Goal: Task Accomplishment & Management: Complete application form

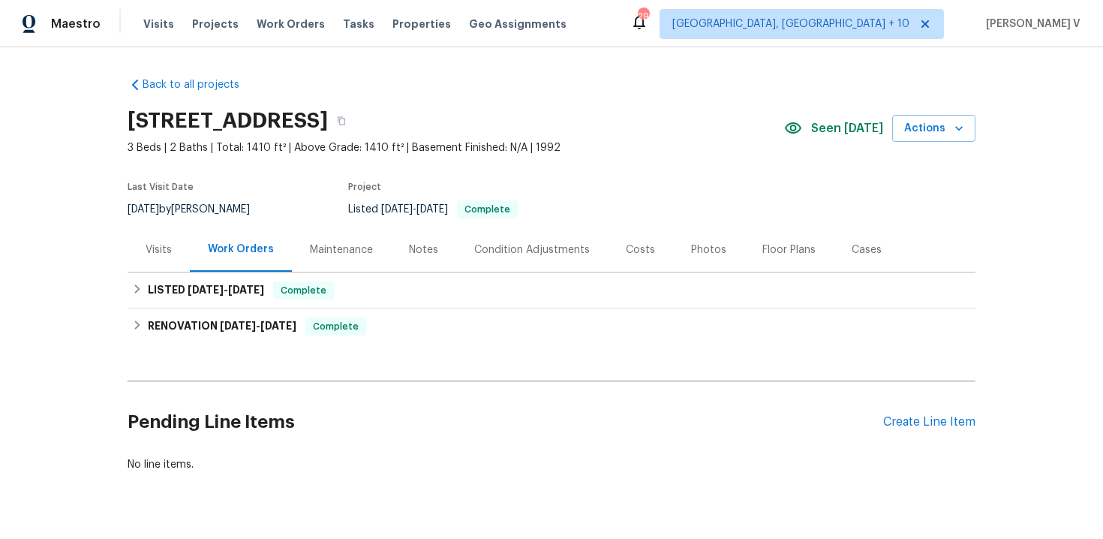
scroll to position [35, 0]
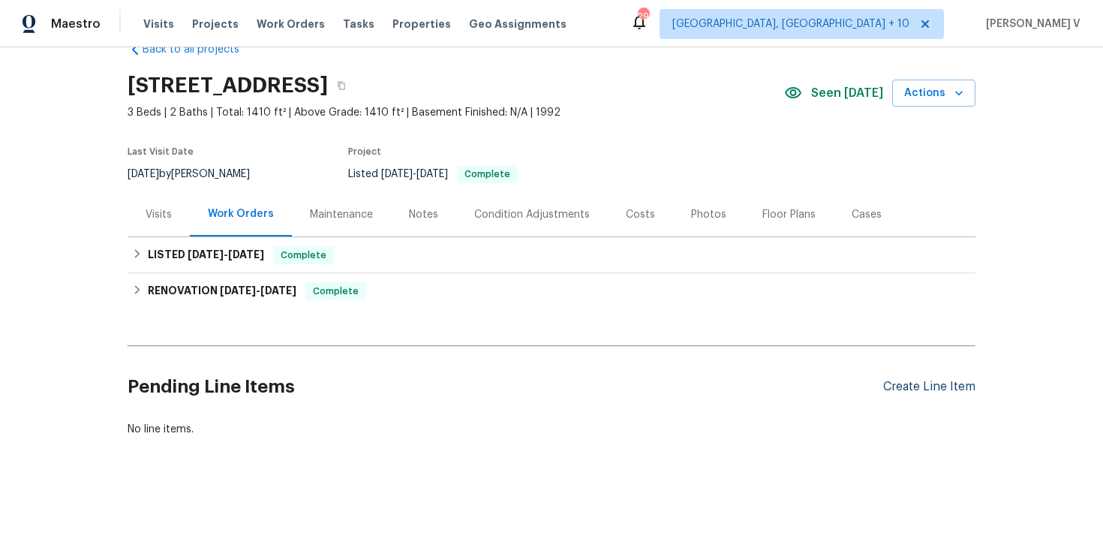
click at [907, 389] on div "Create Line Item" at bounding box center [929, 387] width 92 height 14
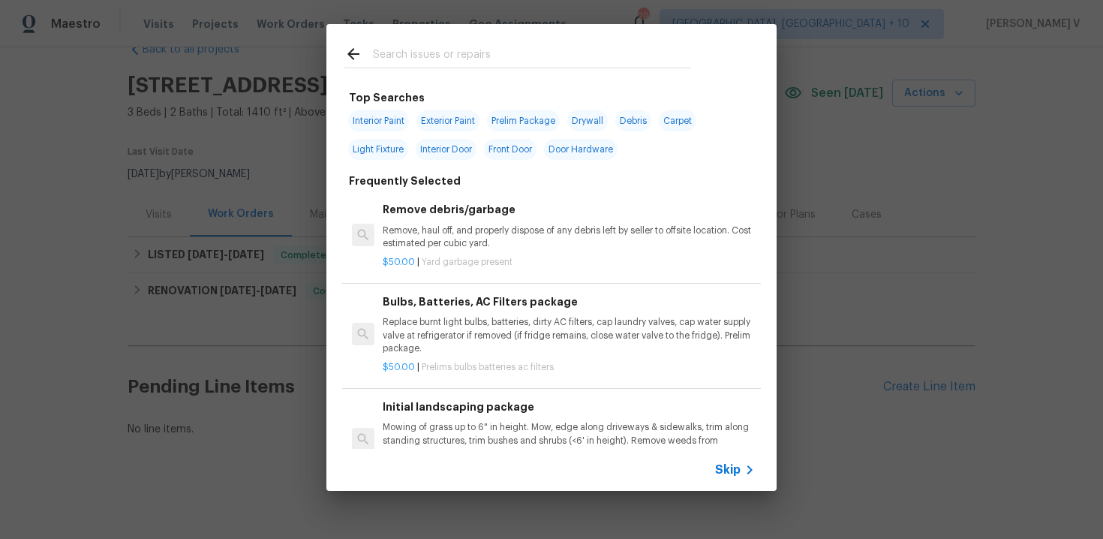
click at [733, 467] on span "Skip" at bounding box center [728, 469] width 26 height 15
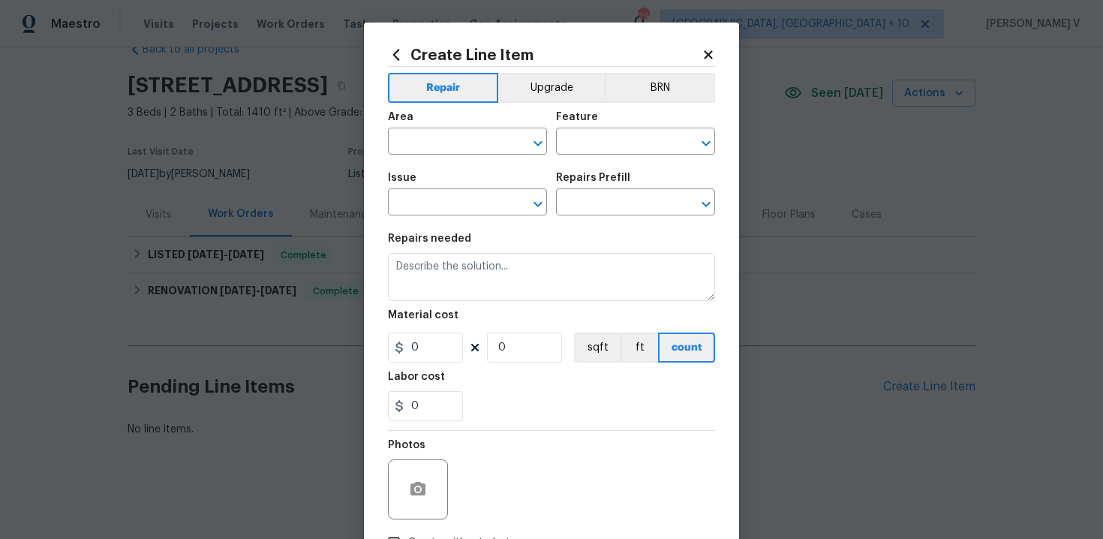
click at [416, 155] on span "Area ​" at bounding box center [467, 133] width 159 height 61
click at [426, 149] on input "text" at bounding box center [446, 142] width 117 height 23
click at [431, 177] on li "Bathroom" at bounding box center [467, 176] width 159 height 25
type input "Bathroom"
click at [590, 138] on input "text" at bounding box center [614, 142] width 117 height 23
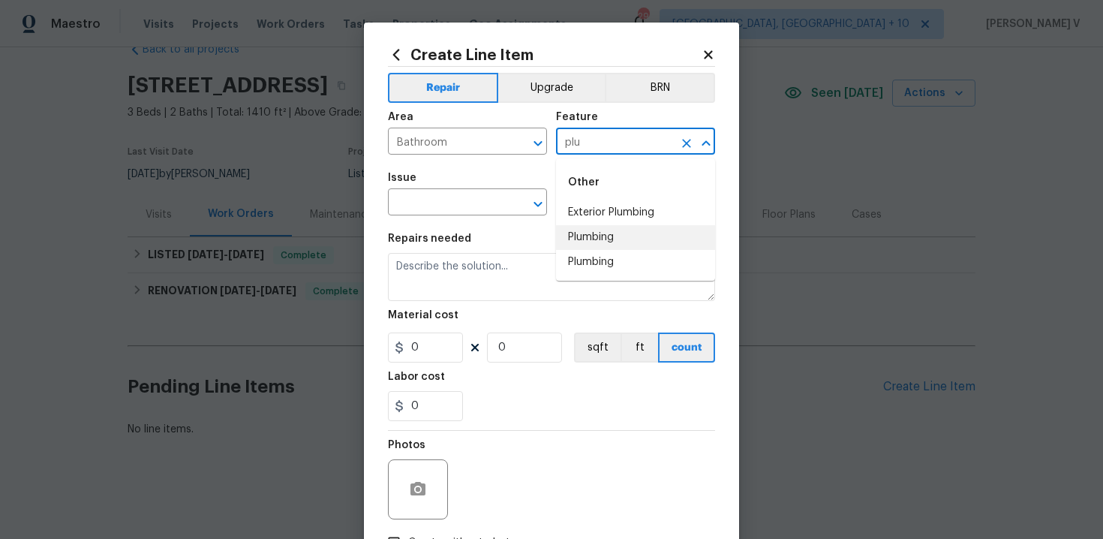
click at [587, 243] on li "Plumbing" at bounding box center [635, 237] width 159 height 25
type input "Plumbing"
click at [436, 186] on div "Issue" at bounding box center [467, 183] width 159 height 20
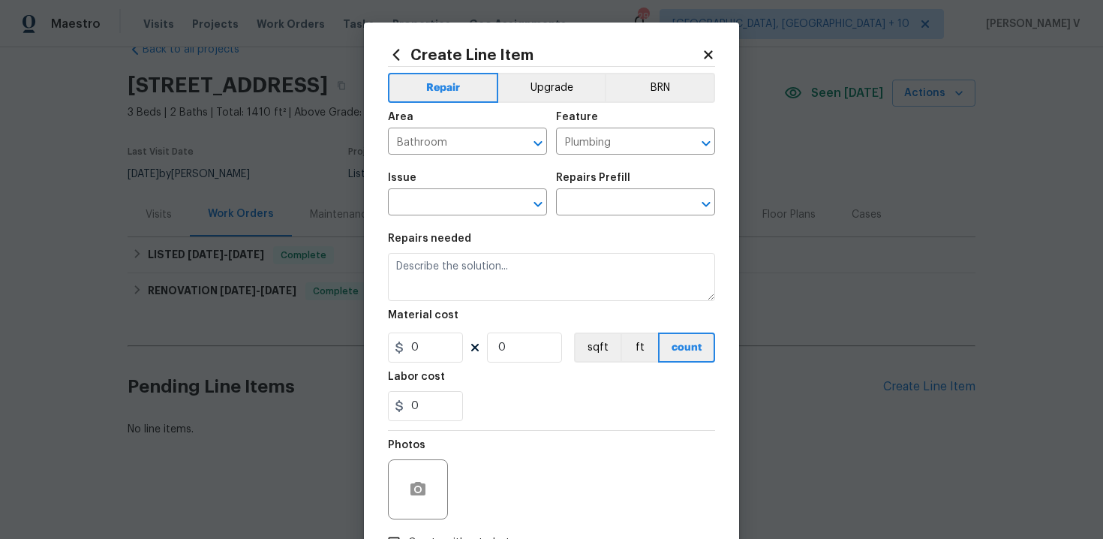
click at [425, 191] on div "Issue" at bounding box center [467, 183] width 159 height 20
click at [428, 200] on input "text" at bounding box center [446, 203] width 117 height 23
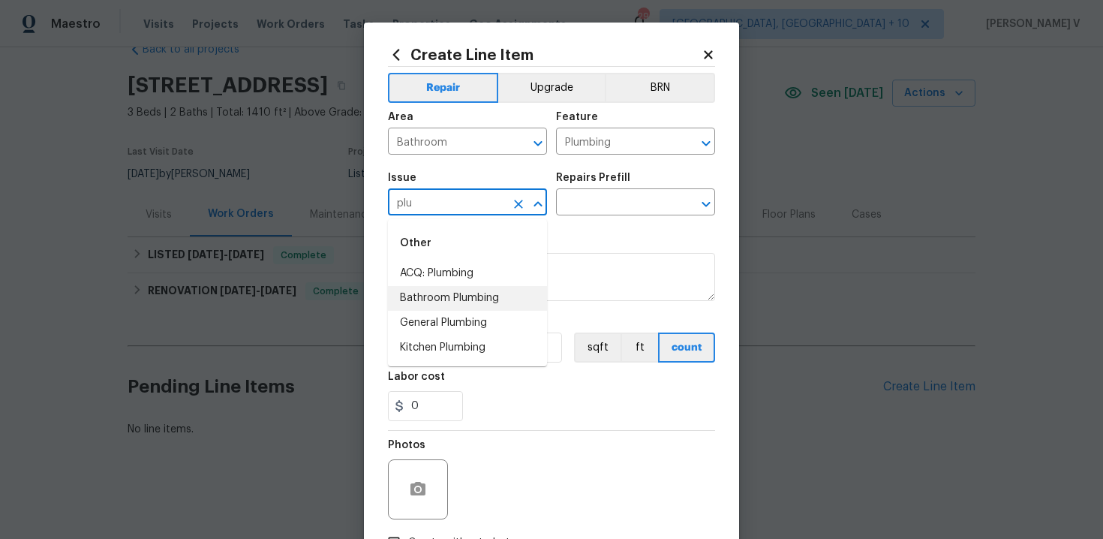
click at [477, 296] on li "Bathroom Plumbing" at bounding box center [467, 298] width 159 height 25
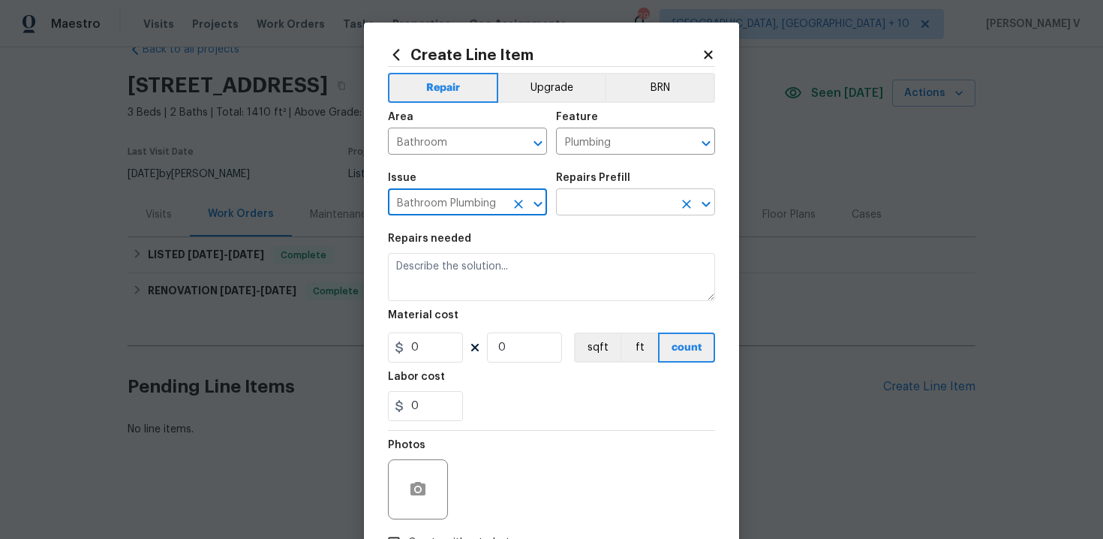
type input "Bathroom Plumbing"
click at [638, 199] on input "text" at bounding box center [614, 203] width 117 height 23
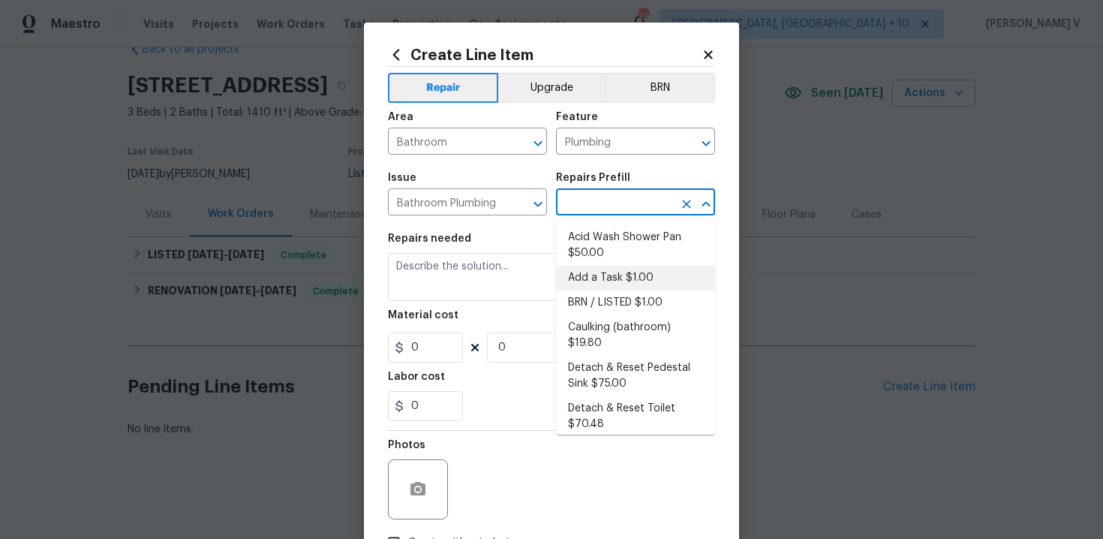
click at [599, 272] on li "Add a Task $1.00" at bounding box center [635, 278] width 159 height 25
type input "Add a Task $1.00"
type textarea "HPM to detail"
type input "1"
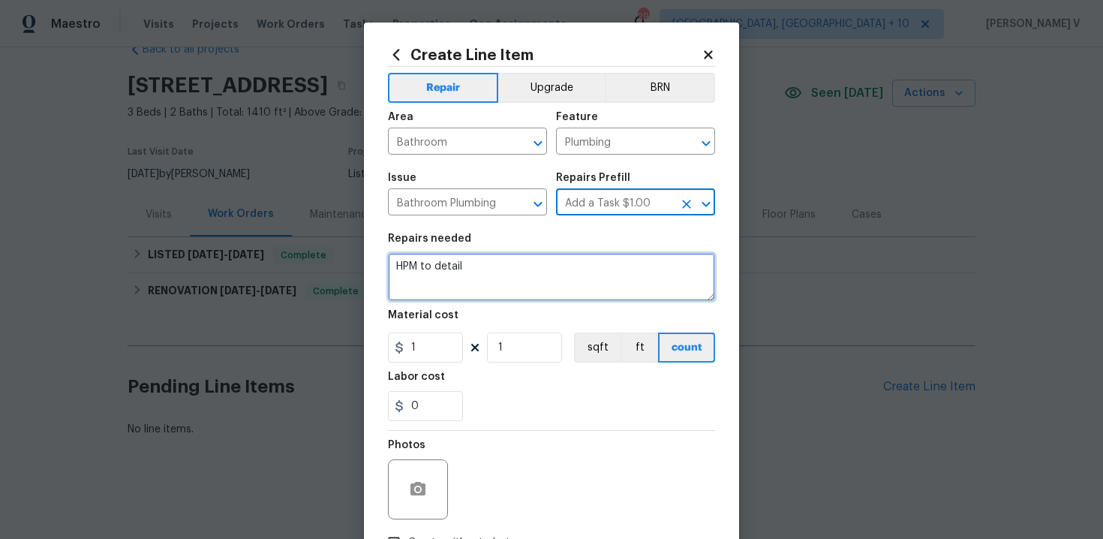
click at [599, 272] on textarea "HPM to detail" at bounding box center [551, 277] width 327 height 48
paste textarea "#lwoleak Received feedback there is a leak under the first bathroom sink upon e…"
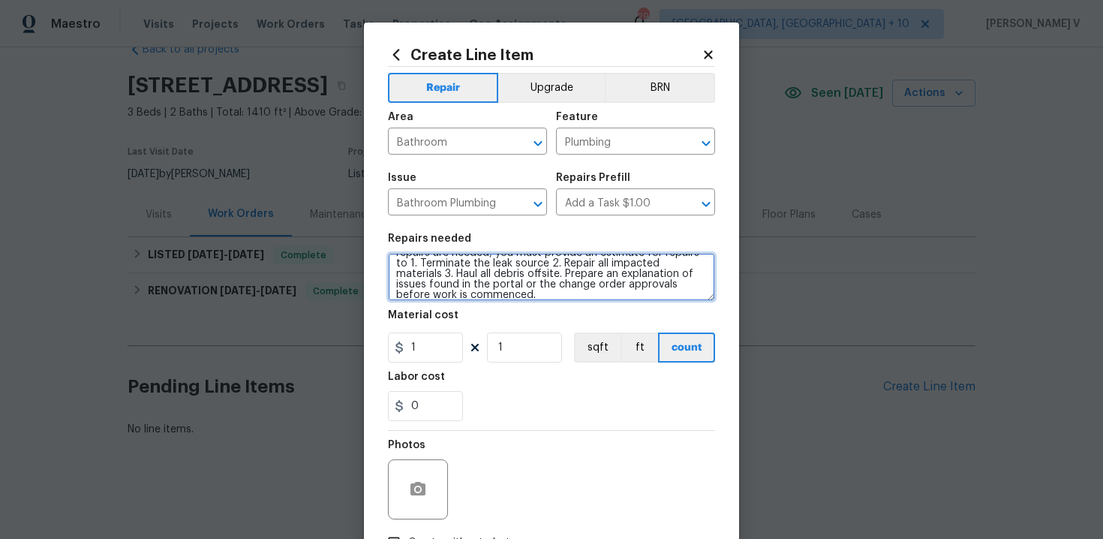
scroll to position [0, 0]
type textarea "#lwoleak Received feedback there is a leak under the first bathroom sink upon e…"
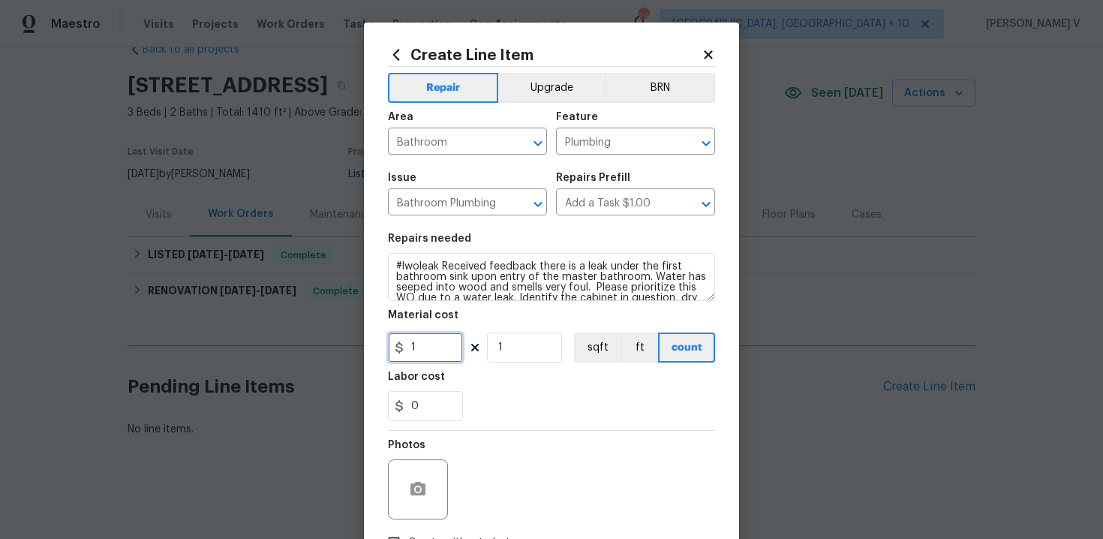
click at [435, 347] on input "1" at bounding box center [425, 347] width 75 height 30
type input "75"
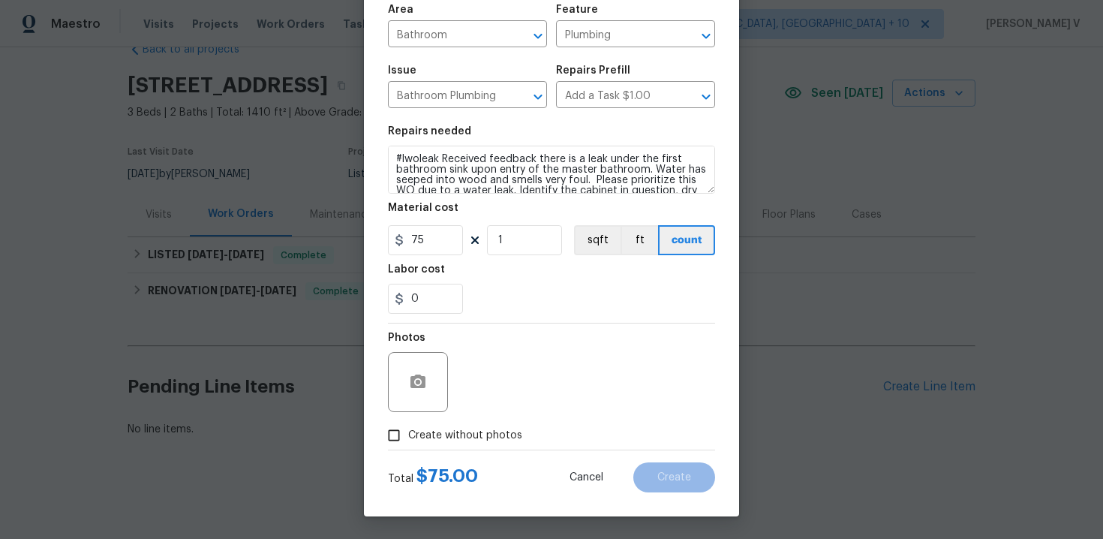
click at [402, 445] on input "Create without photos" at bounding box center [394, 435] width 29 height 29
checkbox input "true"
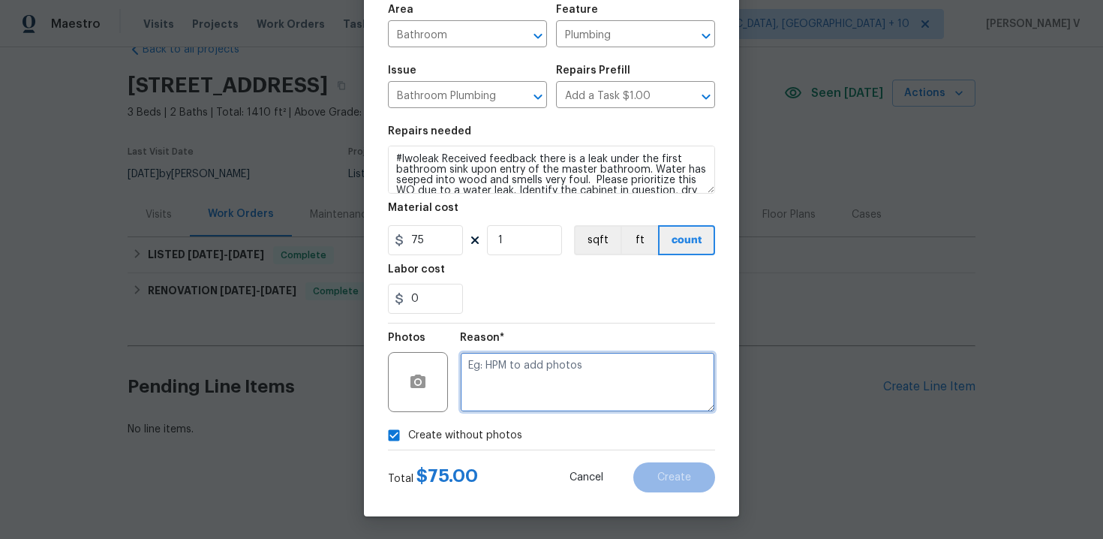
click at [507, 383] on textarea at bounding box center [587, 382] width 255 height 60
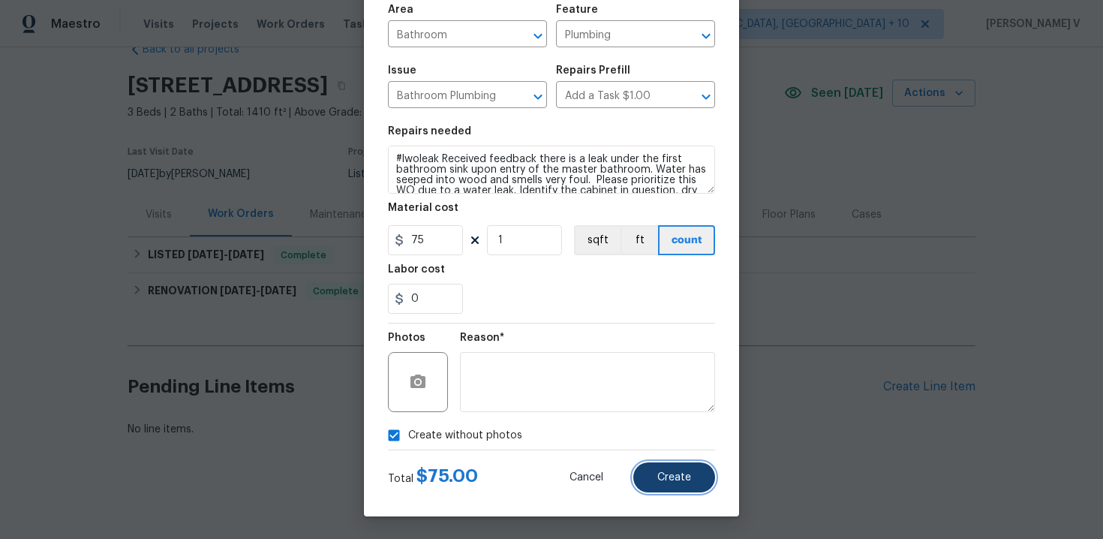
click at [657, 470] on button "Create" at bounding box center [674, 477] width 82 height 30
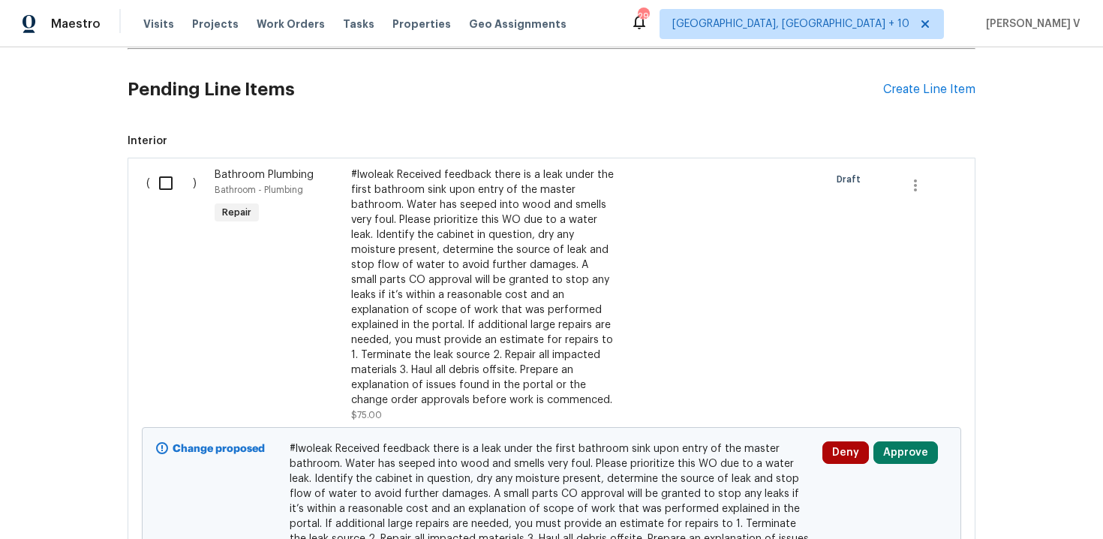
scroll to position [402, 0]
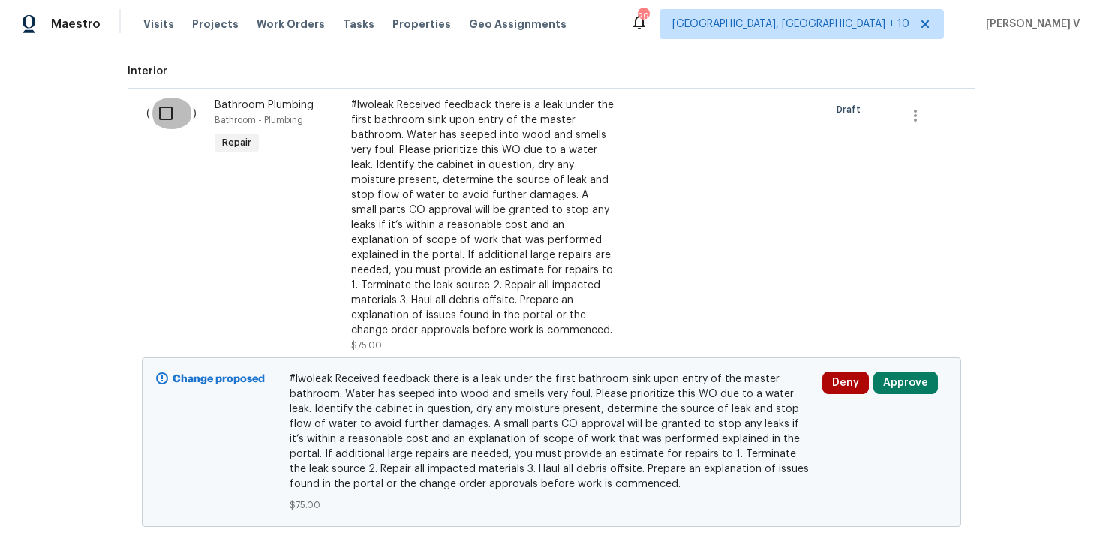
click at [161, 122] on input "checkbox" at bounding box center [171, 114] width 43 height 32
checkbox input "true"
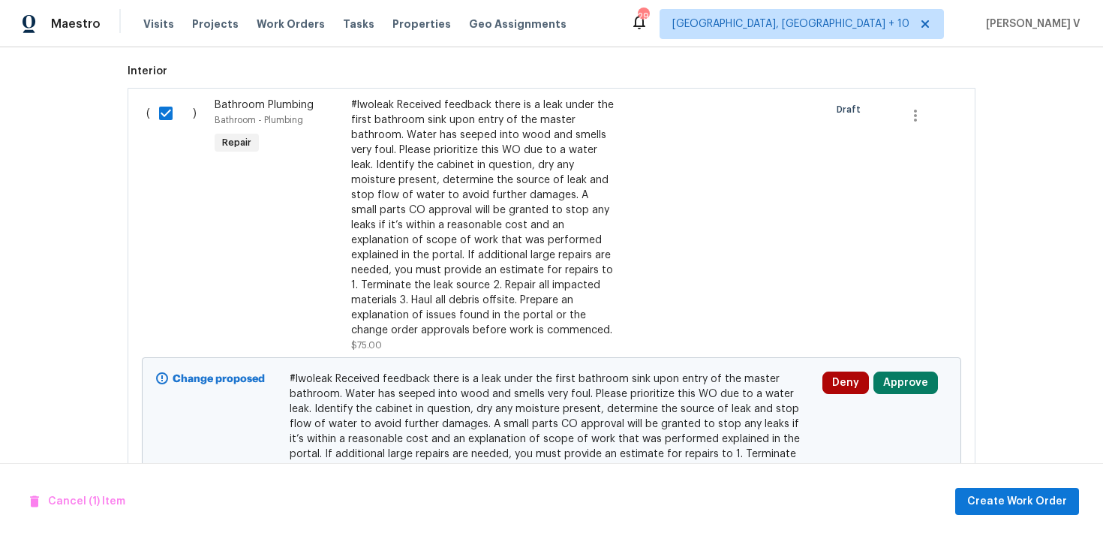
scroll to position [506, 0]
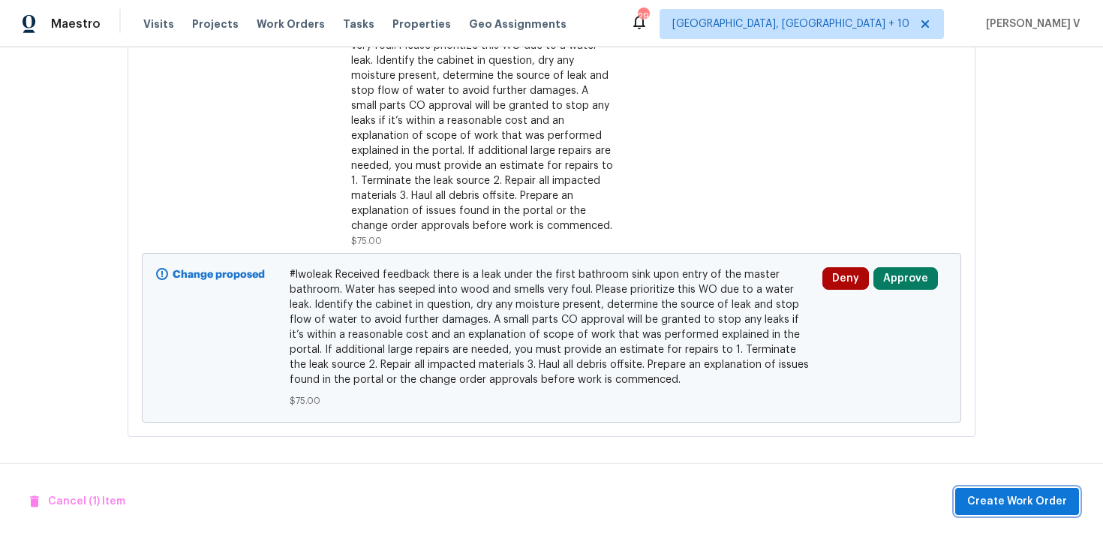
click at [981, 505] on span "Create Work Order" at bounding box center [1017, 501] width 100 height 19
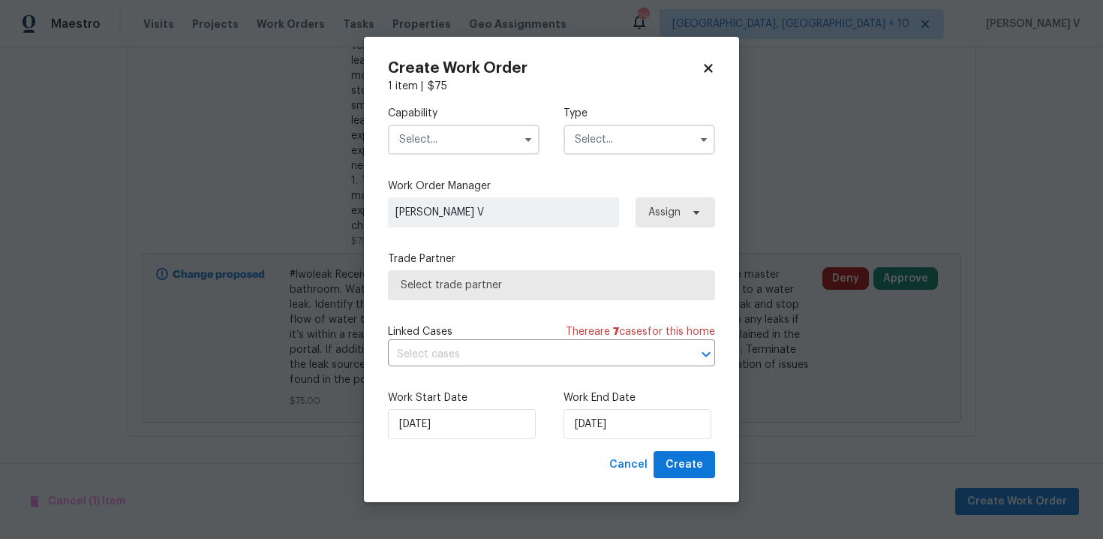
click at [411, 132] on input "text" at bounding box center [464, 140] width 152 height 30
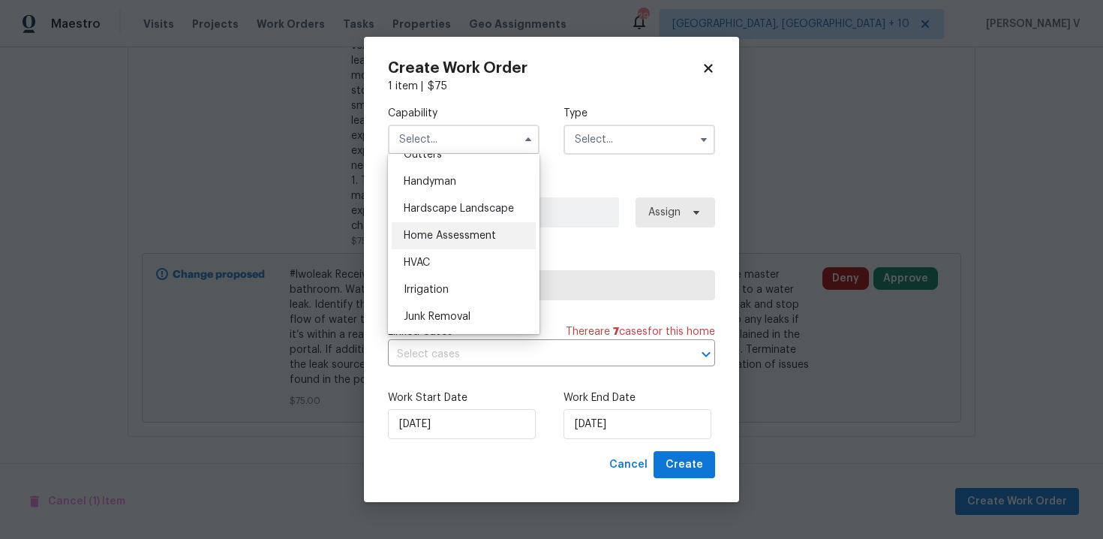
scroll to position [799, 0]
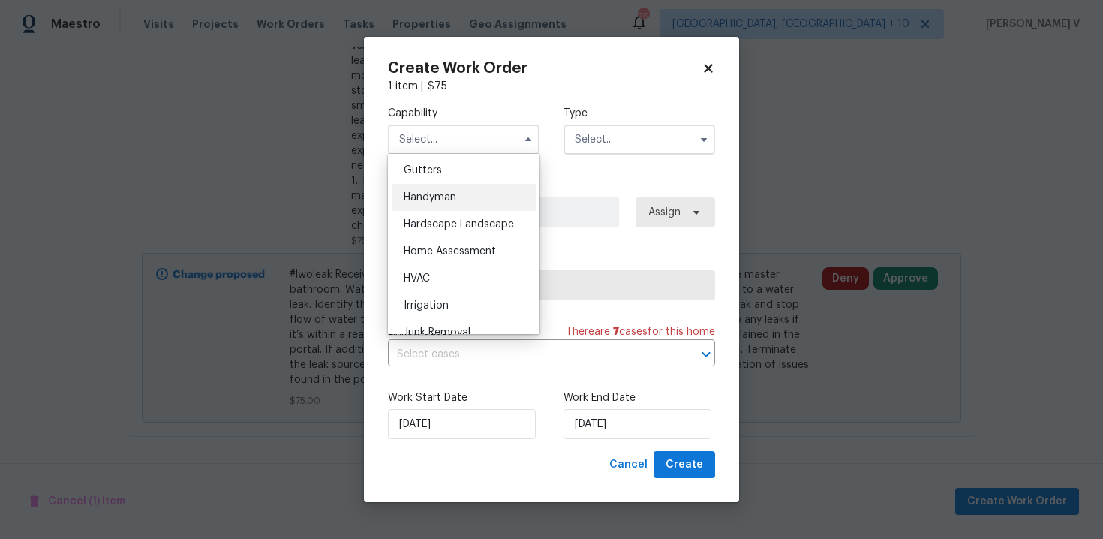
click at [440, 187] on div "Handyman" at bounding box center [464, 197] width 144 height 27
type input "Handyman"
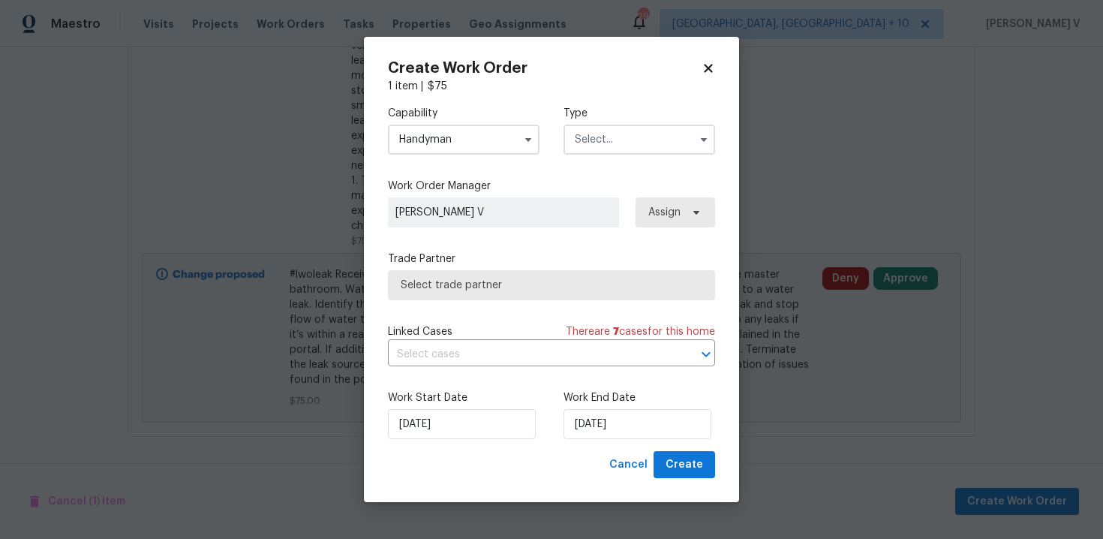
click at [596, 145] on input "text" at bounding box center [639, 140] width 152 height 30
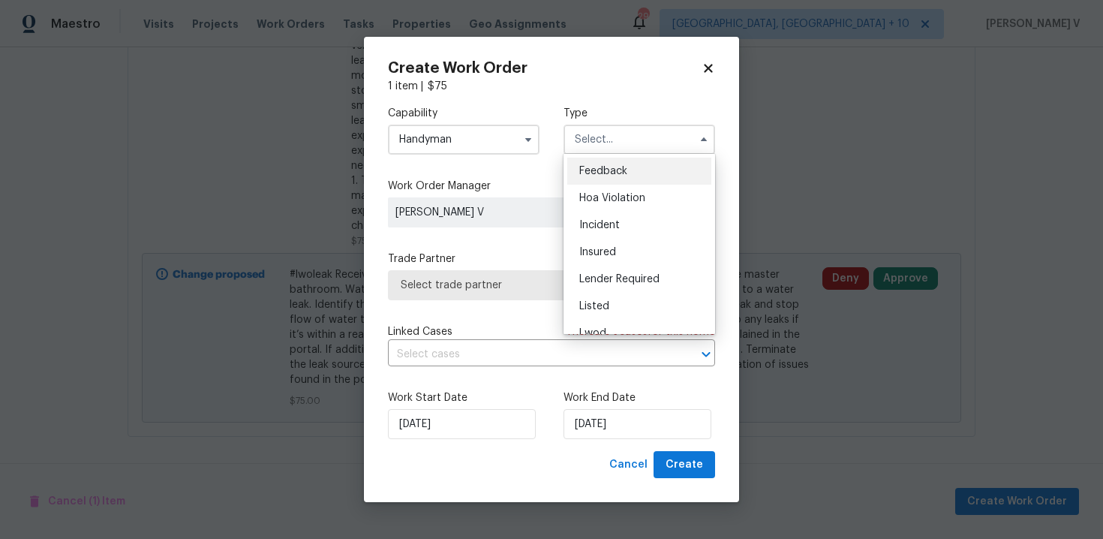
click at [591, 172] on span "Feedback" at bounding box center [603, 171] width 48 height 11
type input "Feedback"
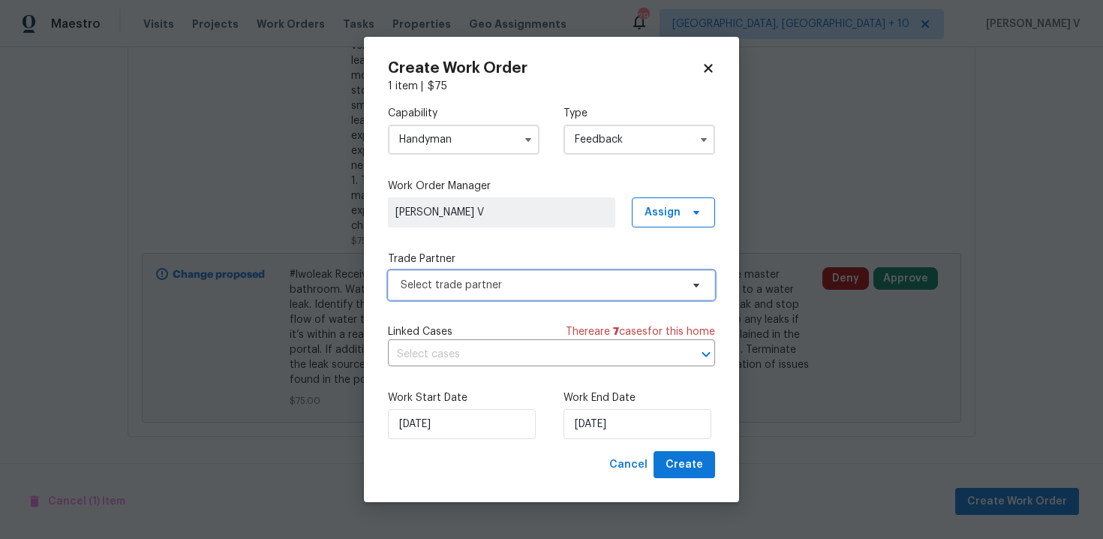
click at [518, 272] on span "Select trade partner" at bounding box center [551, 285] width 327 height 30
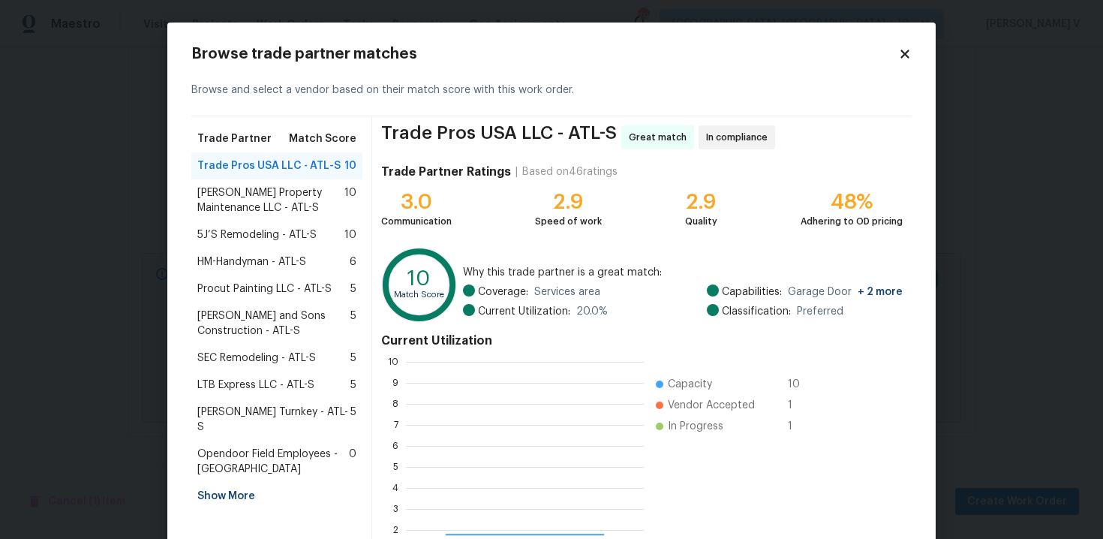
scroll to position [210, 238]
click at [278, 202] on span "[PERSON_NAME] Property Maintenance LLC - ATL-S" at bounding box center [270, 200] width 147 height 30
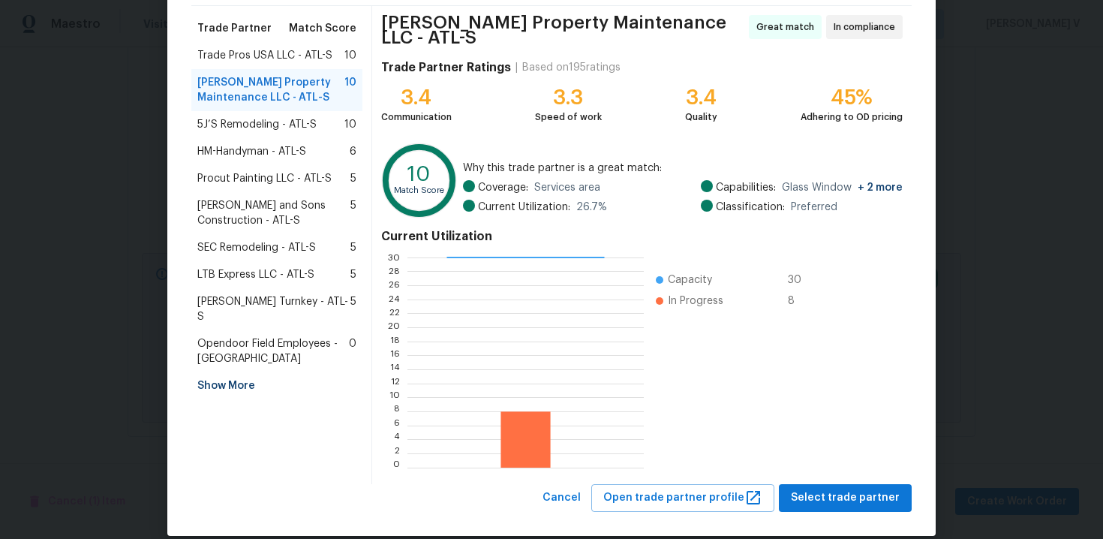
scroll to position [123, 0]
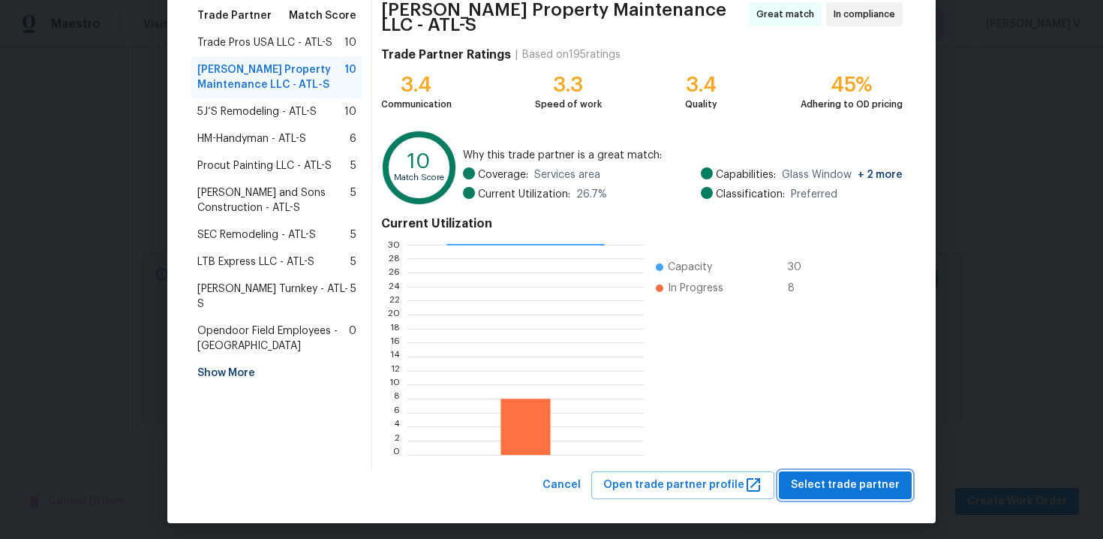
click at [828, 479] on span "Select trade partner" at bounding box center [845, 485] width 109 height 19
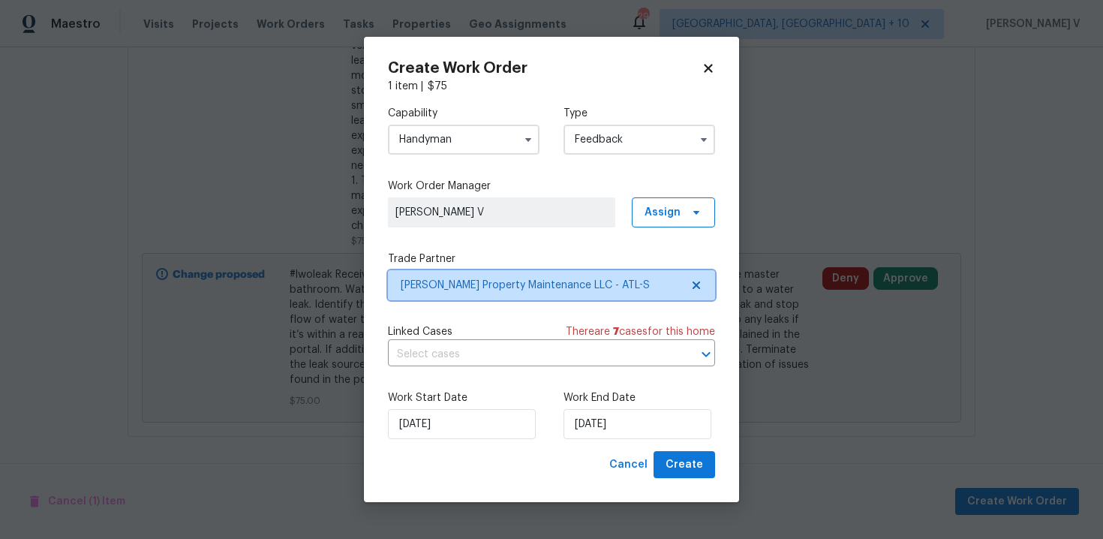
scroll to position [0, 0]
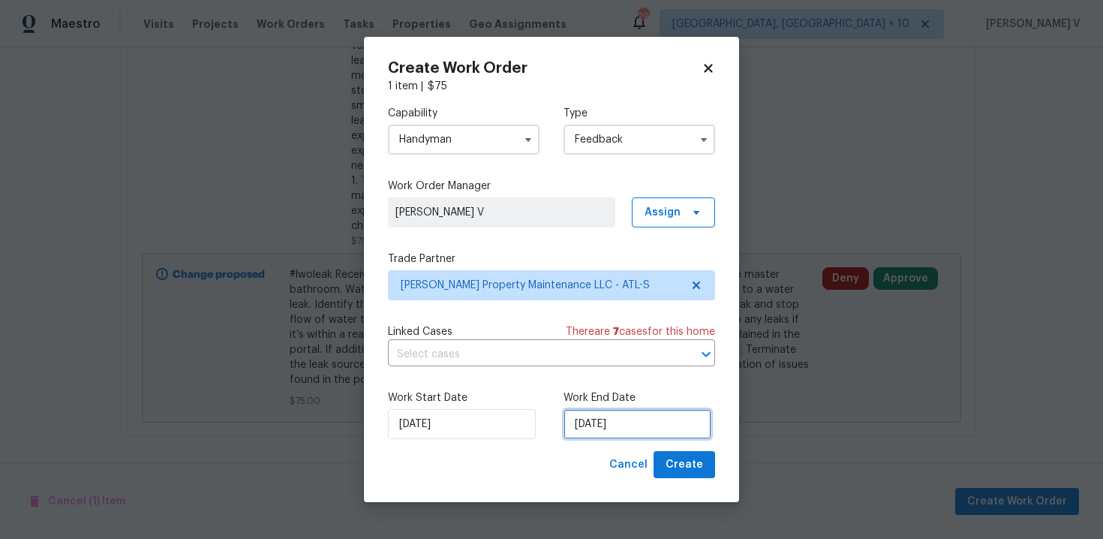
click at [591, 435] on input "09/09/2025" at bounding box center [637, 424] width 148 height 30
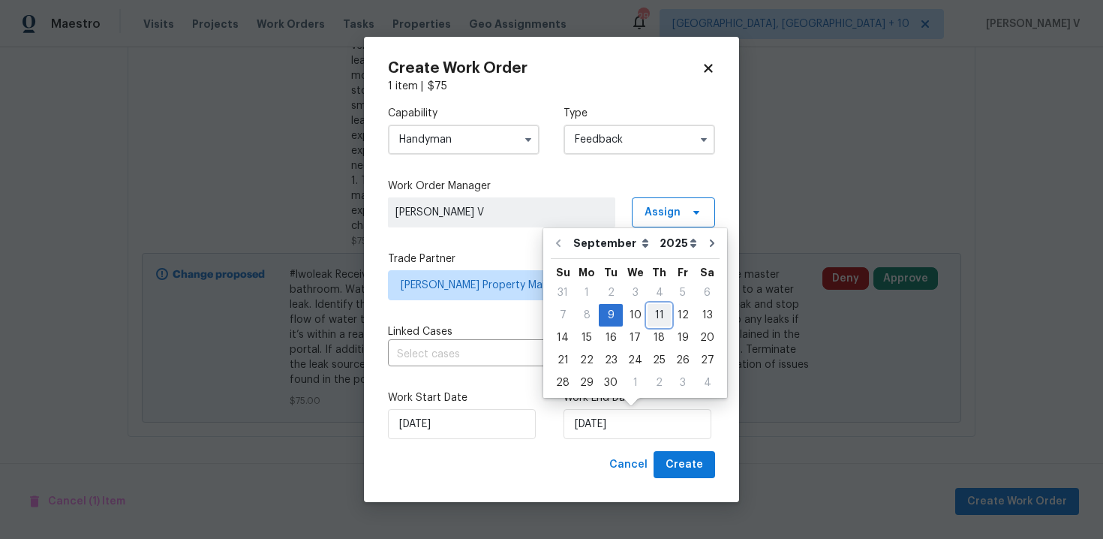
click at [647, 315] on div "11" at bounding box center [658, 315] width 23 height 21
type input "11/09/2025"
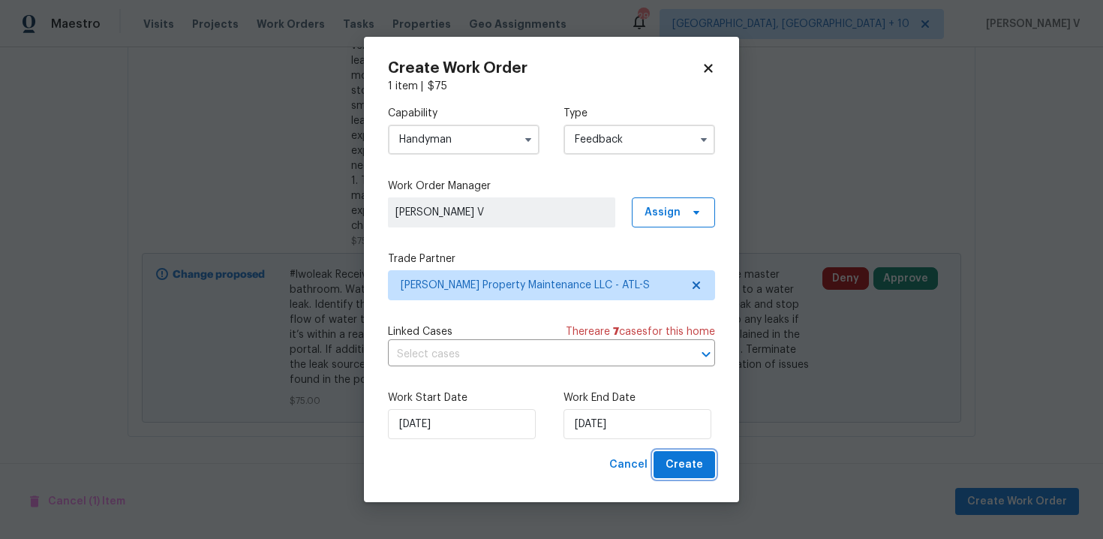
click at [668, 456] on span "Create" at bounding box center [684, 464] width 38 height 19
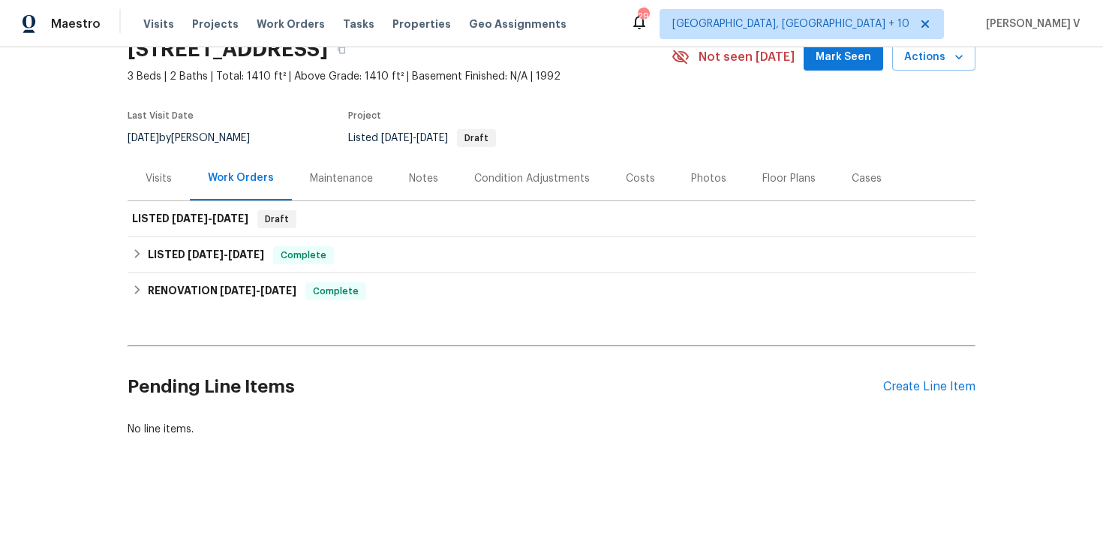
scroll to position [71, 0]
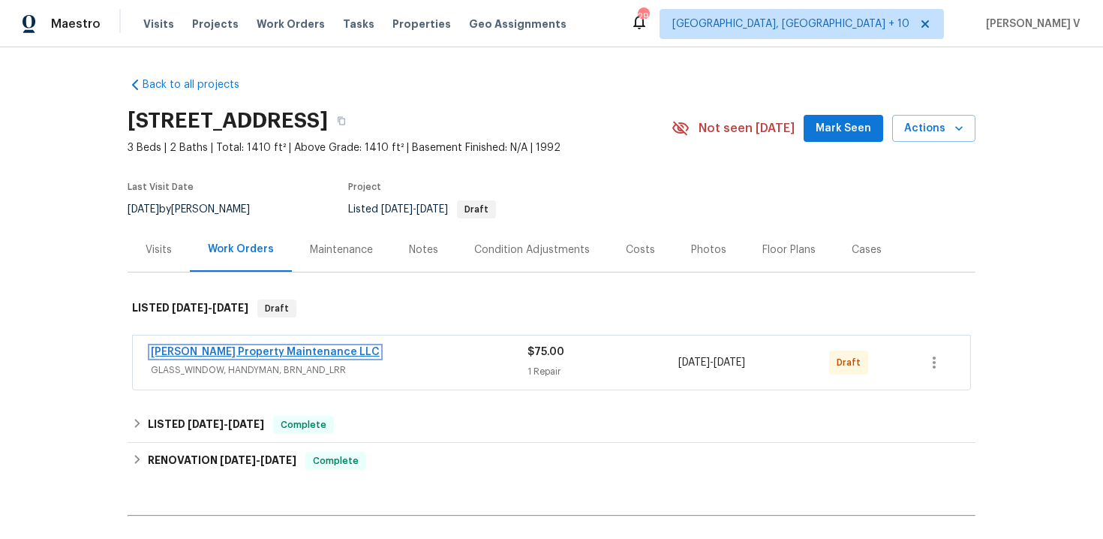
click at [221, 354] on link "[PERSON_NAME] Property Maintenance LLC" at bounding box center [265, 352] width 229 height 11
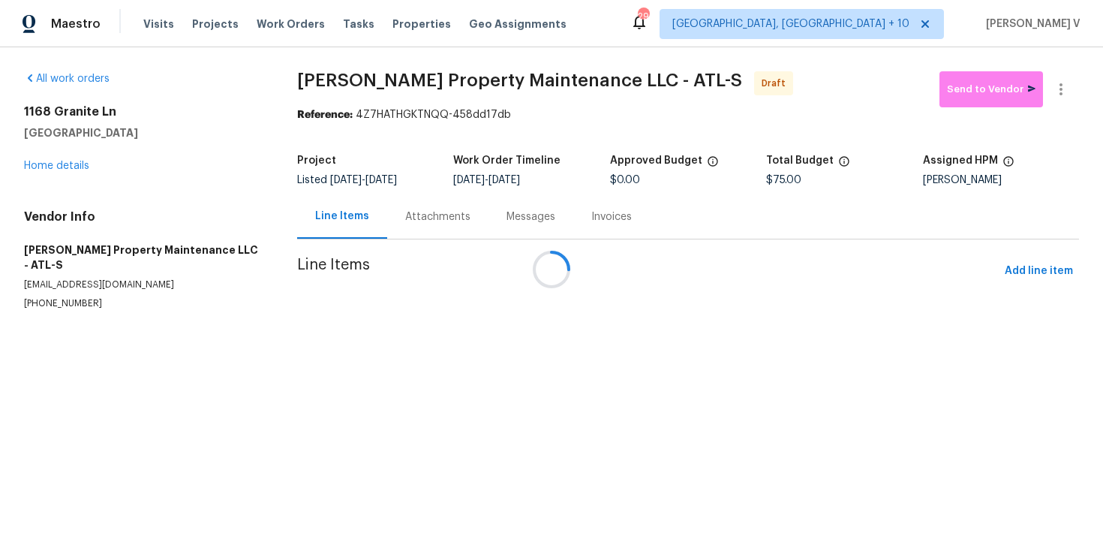
click at [416, 230] on div "Attachments" at bounding box center [437, 216] width 101 height 44
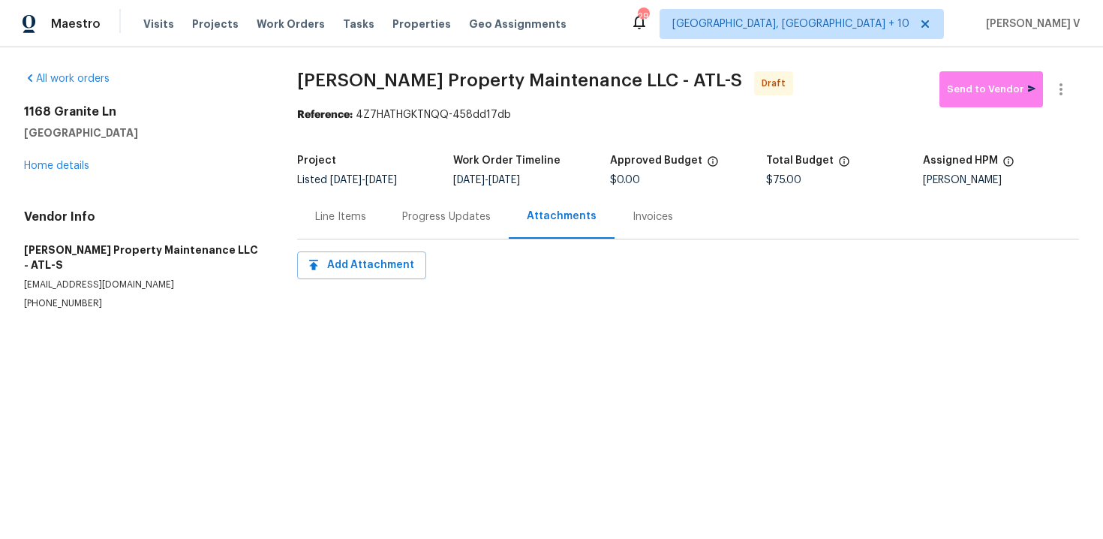
click at [416, 230] on div "Progress Updates" at bounding box center [446, 216] width 125 height 44
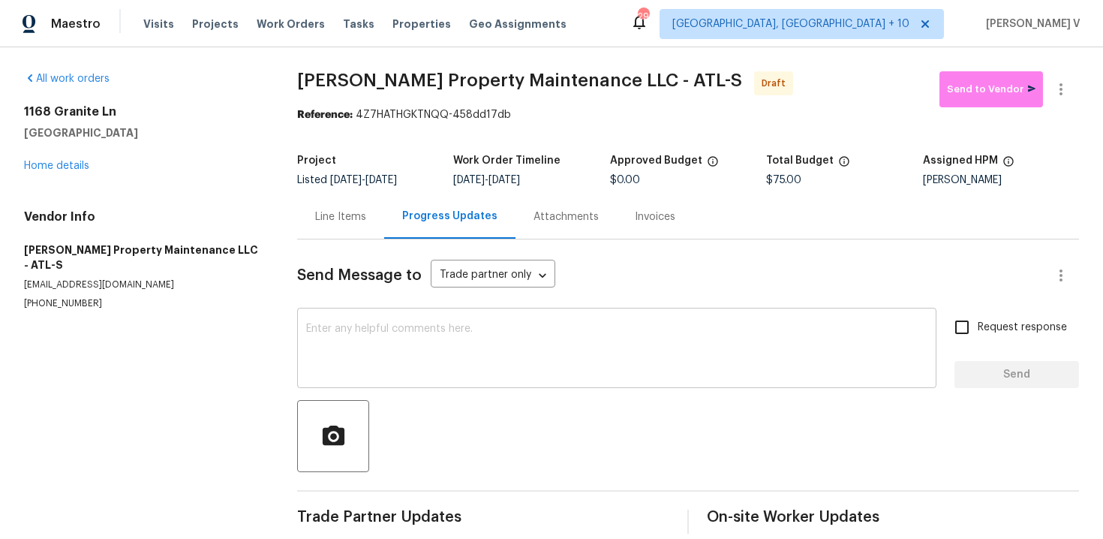
click at [418, 361] on textarea at bounding box center [616, 349] width 621 height 53
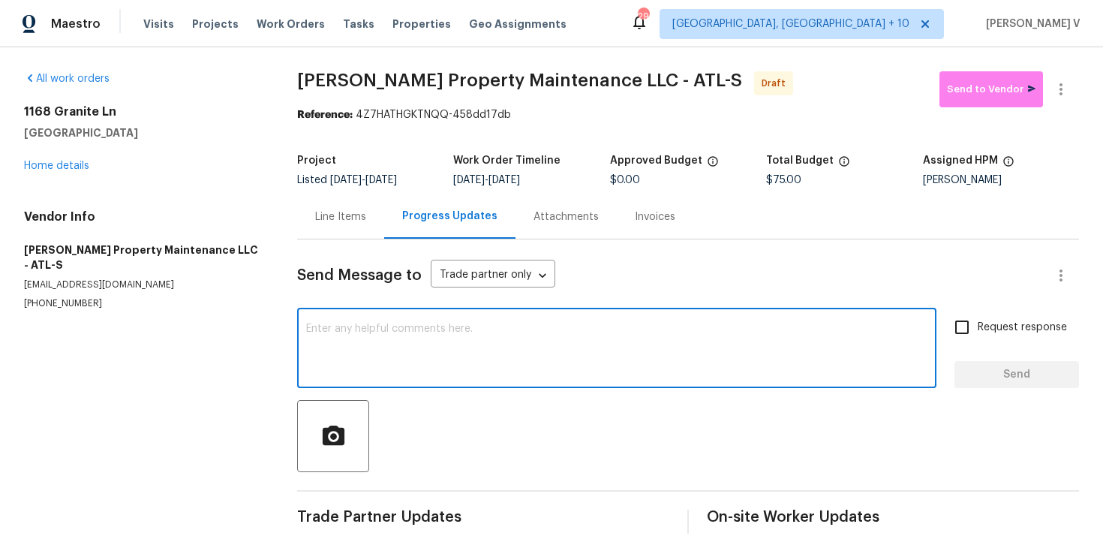
paste textarea "Hi this is Divya with Opendoor. I’m confirming you received the WO for the prop…"
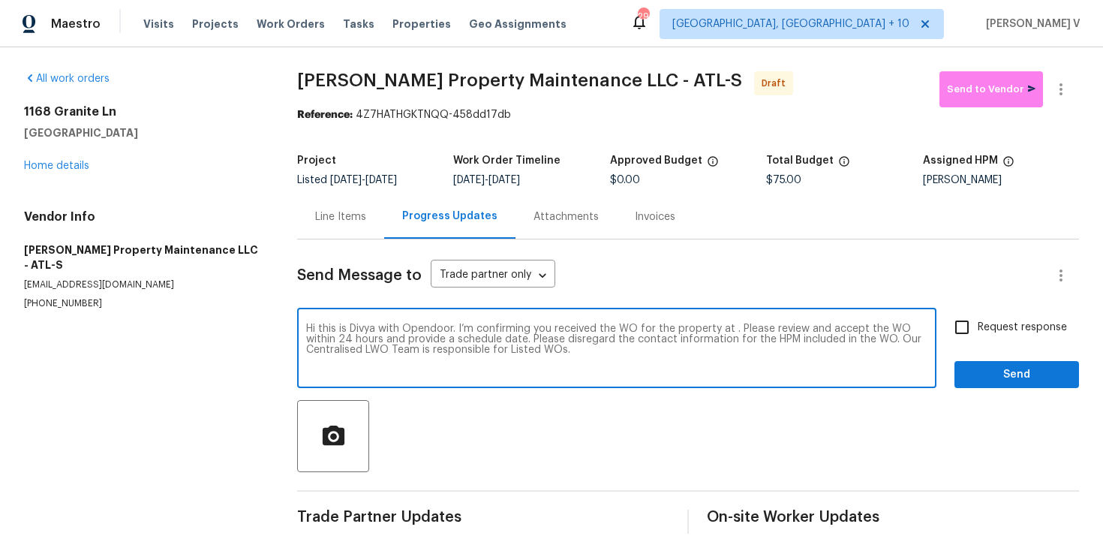
click at [734, 335] on textarea "Hi this is Divya with Opendoor. I’m confirming you received the WO for the prop…" at bounding box center [616, 349] width 621 height 53
click at [729, 328] on textarea "Hi this is Divya with Opendoor. I’m confirming you received the WO for the prop…" at bounding box center [616, 349] width 621 height 53
paste textarea "[STREET_ADDRESS]"
type textarea "Hi this is Divya with Opendoor. I’m confirming you received the WO for the prop…"
click at [968, 327] on input "Request response" at bounding box center [962, 327] width 32 height 32
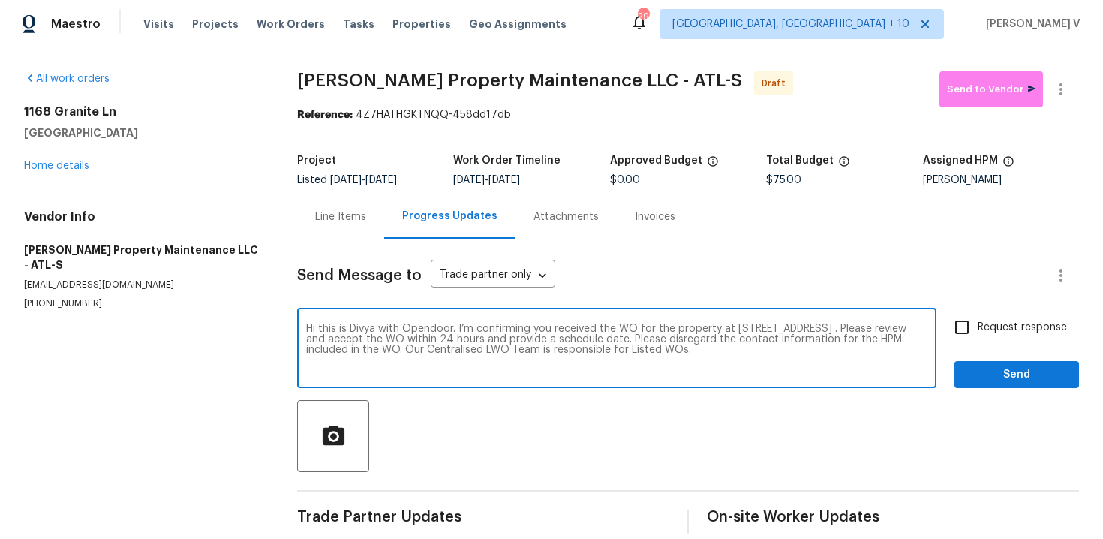
checkbox input "true"
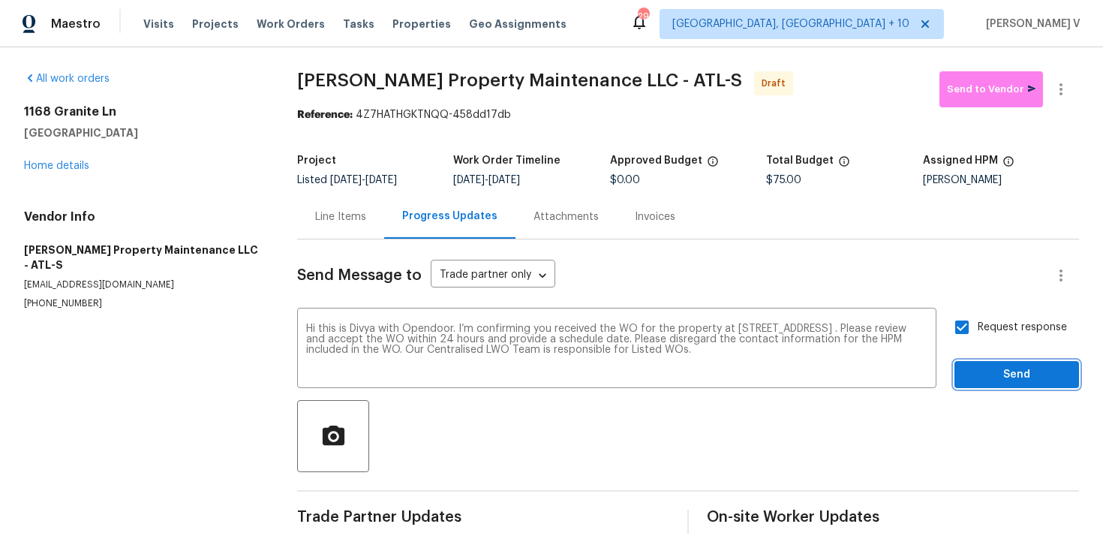
click at [997, 384] on button "Send" at bounding box center [1016, 375] width 125 height 28
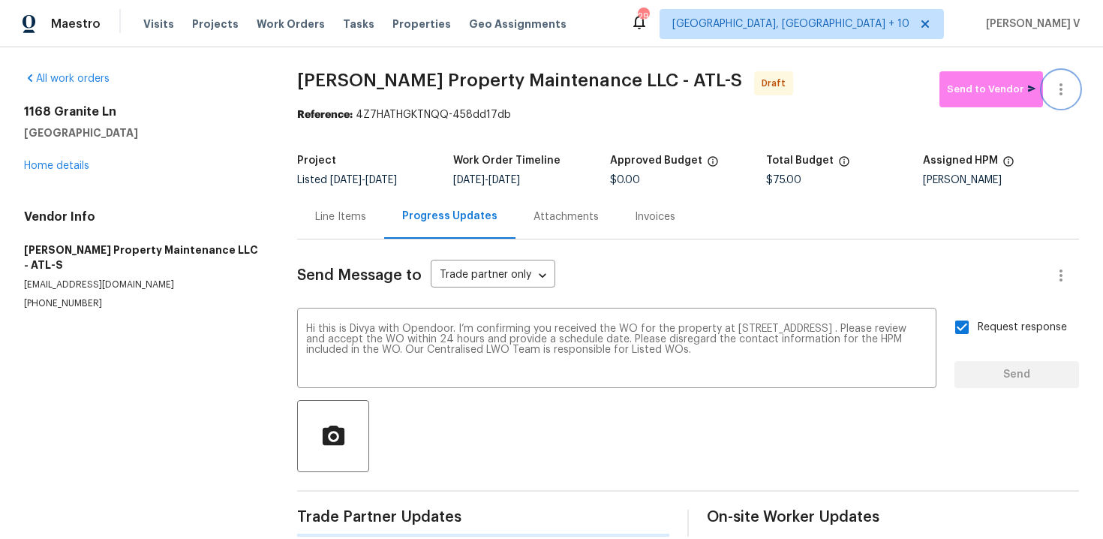
click at [1056, 74] on button "button" at bounding box center [1061, 89] width 36 height 36
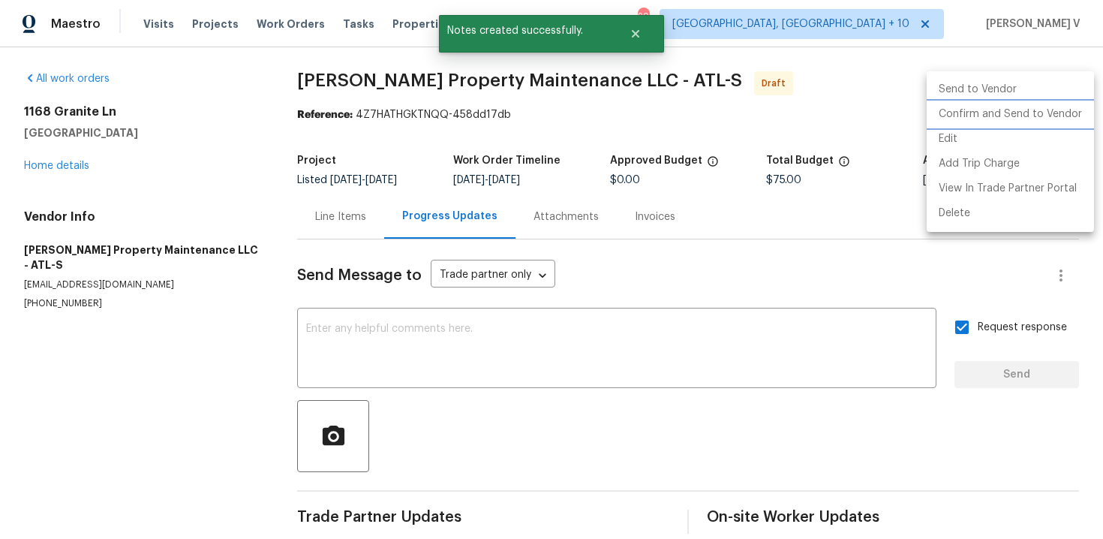
click at [986, 113] on li "Confirm and Send to Vendor" at bounding box center [1010, 114] width 167 height 25
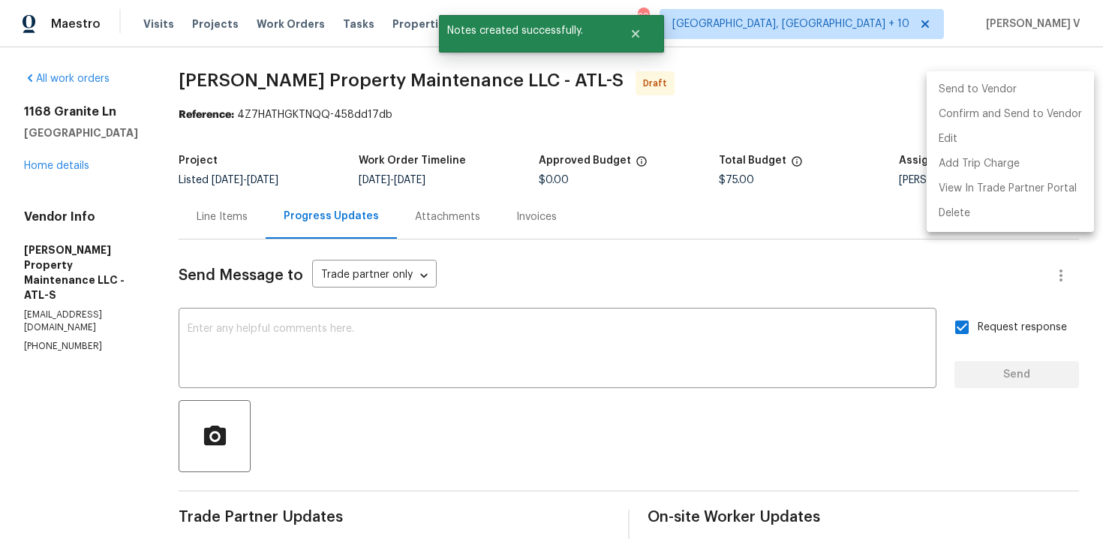
click at [508, 81] on div at bounding box center [551, 269] width 1103 height 539
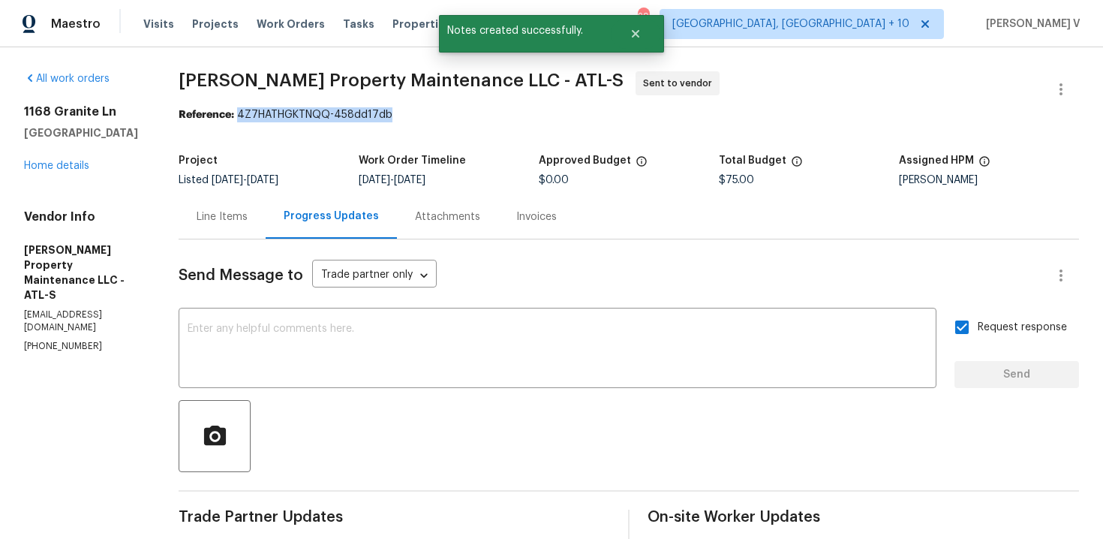
drag, startPoint x: 242, startPoint y: 115, endPoint x: 407, endPoint y: 115, distance: 165.0
click at [407, 115] on div "Reference: 4Z7HATHGKTNQQ-458dd17db" at bounding box center [629, 114] width 900 height 15
copy div "4Z7HATHGKTNQQ-458dd17db"
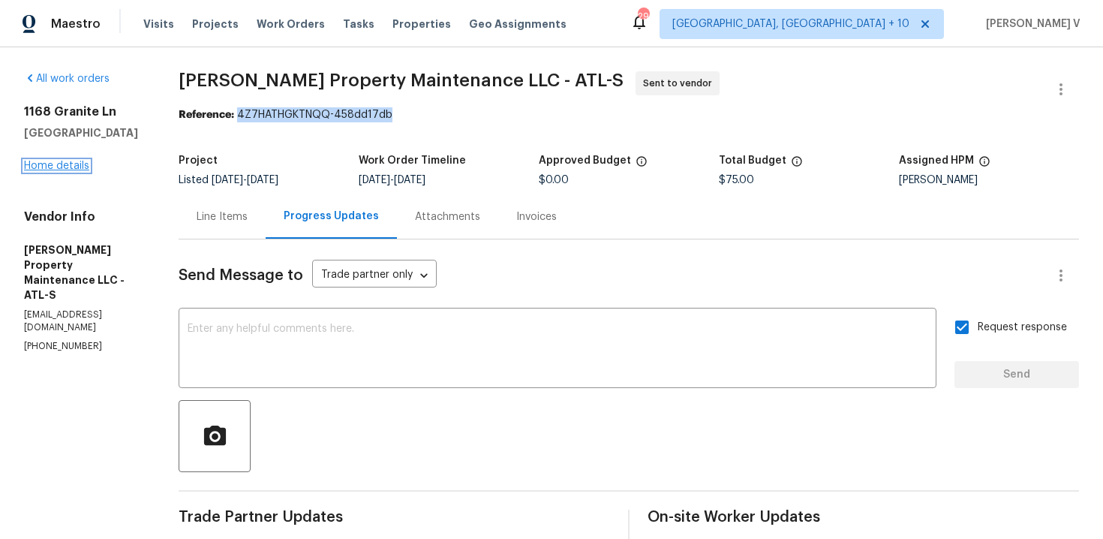
click at [58, 167] on link "Home details" at bounding box center [56, 166] width 65 height 11
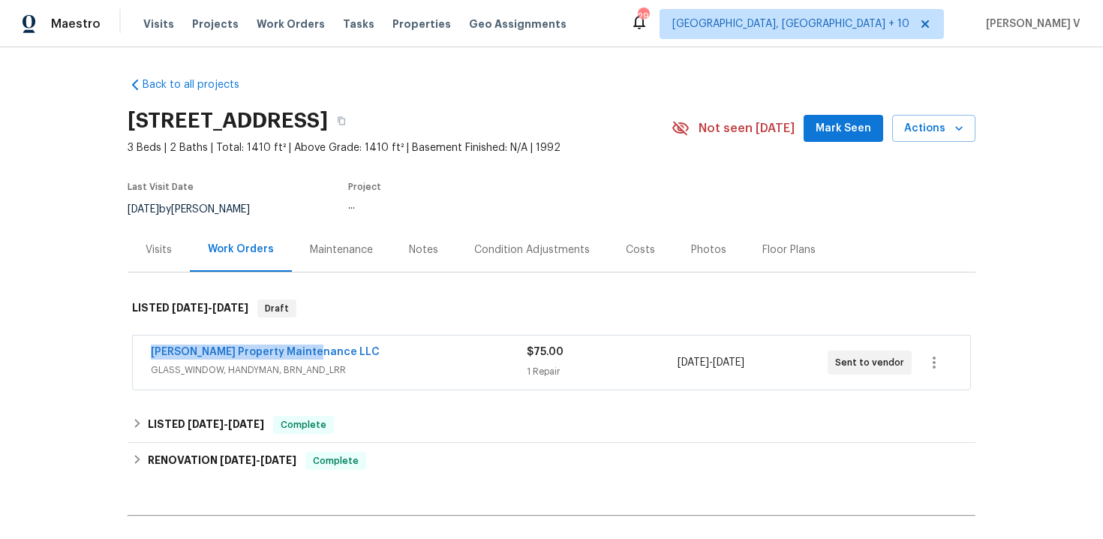
drag, startPoint x: 139, startPoint y: 344, endPoint x: 406, endPoint y: 344, distance: 267.1
click at [407, 344] on div "[PERSON_NAME] Property Maintenance LLC GLASS_WINDOW, HANDYMAN, BRN_AND_LRR $75.…" at bounding box center [551, 362] width 837 height 54
copy link "[PERSON_NAME] Property Maintenance LLC"
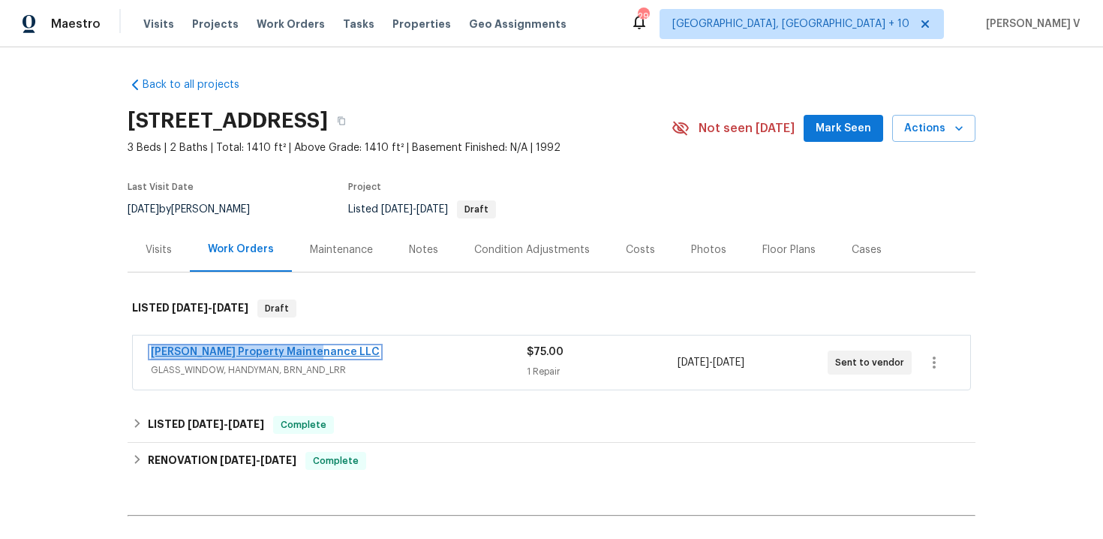
click at [253, 356] on link "[PERSON_NAME] Property Maintenance LLC" at bounding box center [265, 352] width 229 height 11
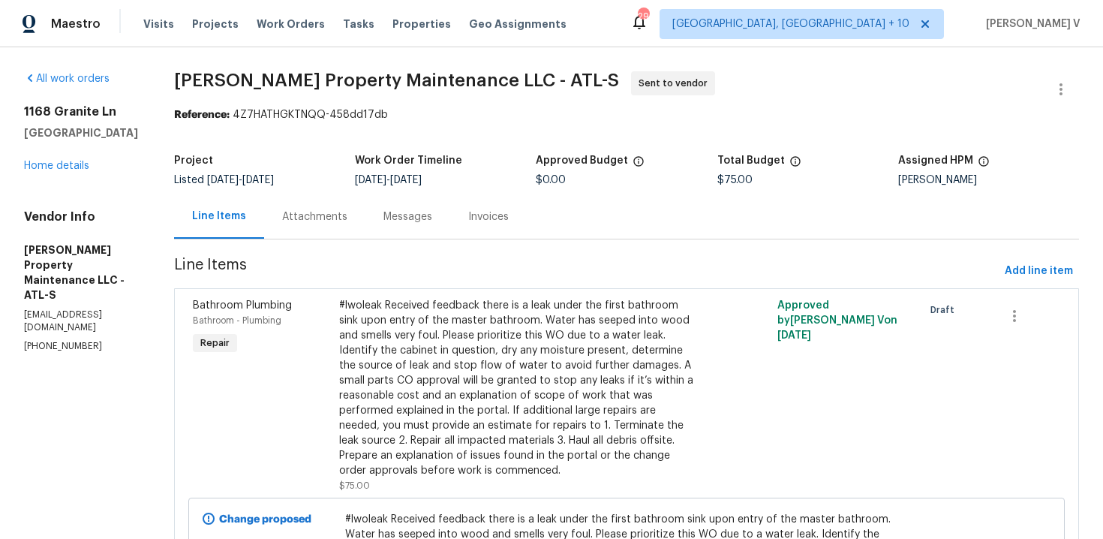
click at [365, 218] on div "Attachments" at bounding box center [314, 216] width 101 height 44
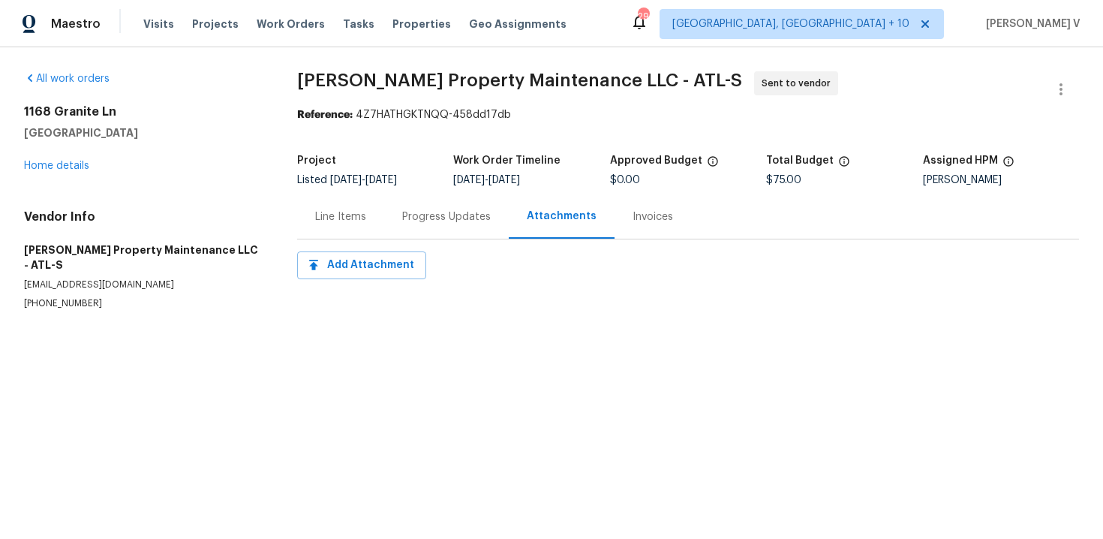
click at [392, 218] on div "Progress Updates" at bounding box center [446, 216] width 125 height 44
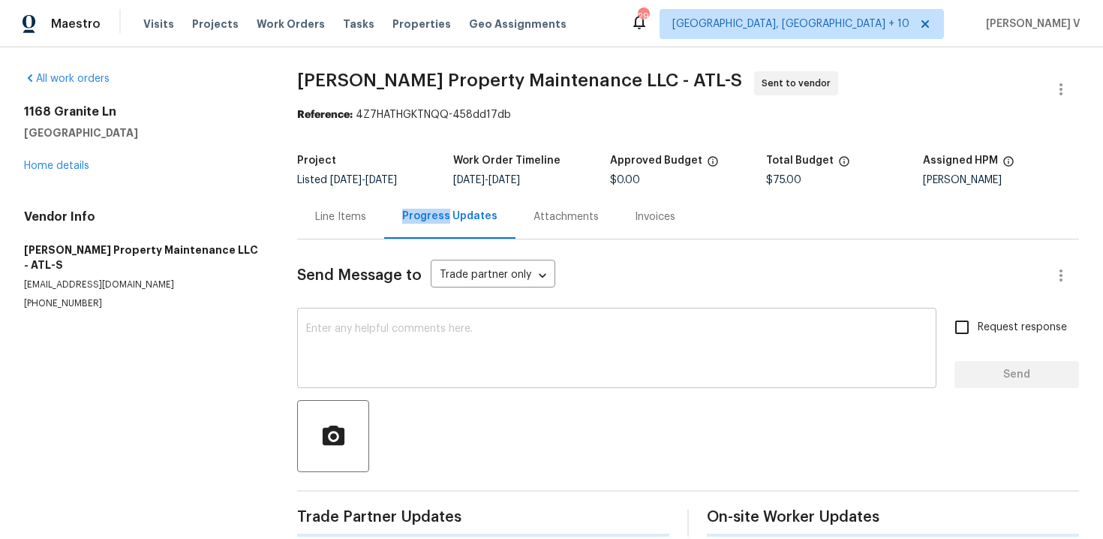
click at [431, 365] on textarea at bounding box center [616, 349] width 621 height 53
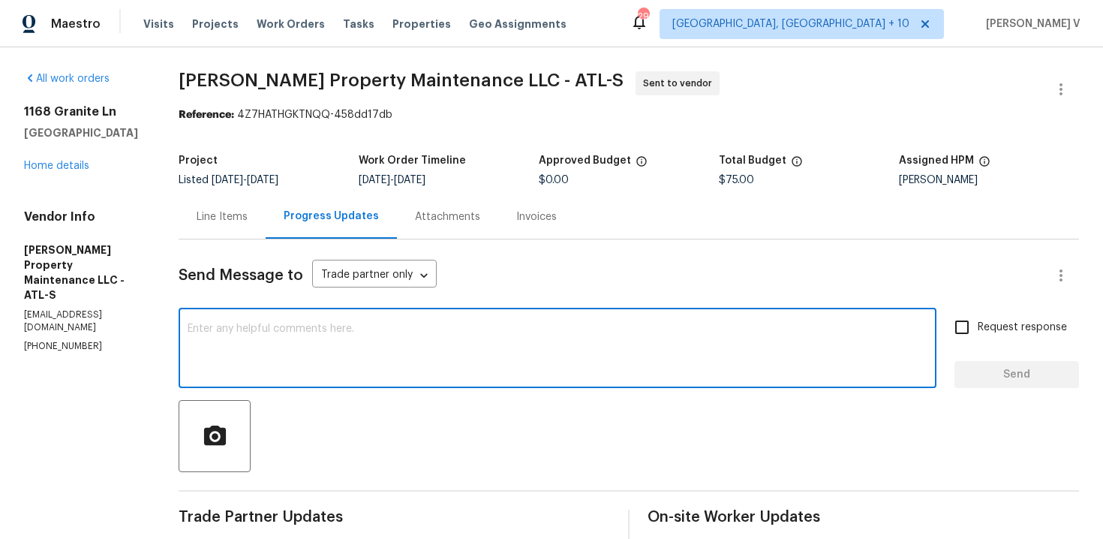
paste textarea "Attention All Work Orders must include before-photos (both close-up and wide-an…"
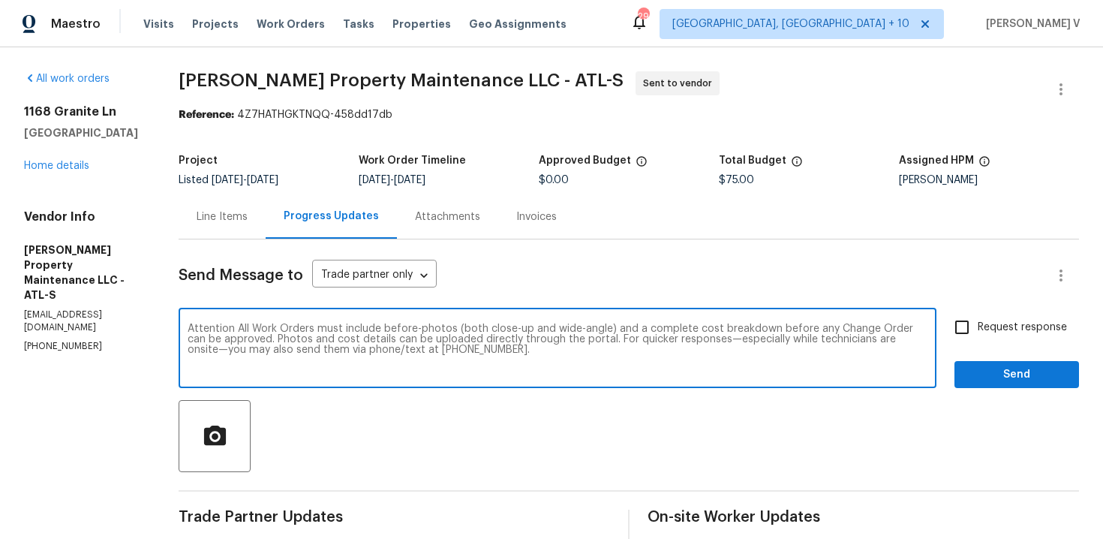
scroll to position [122, 0]
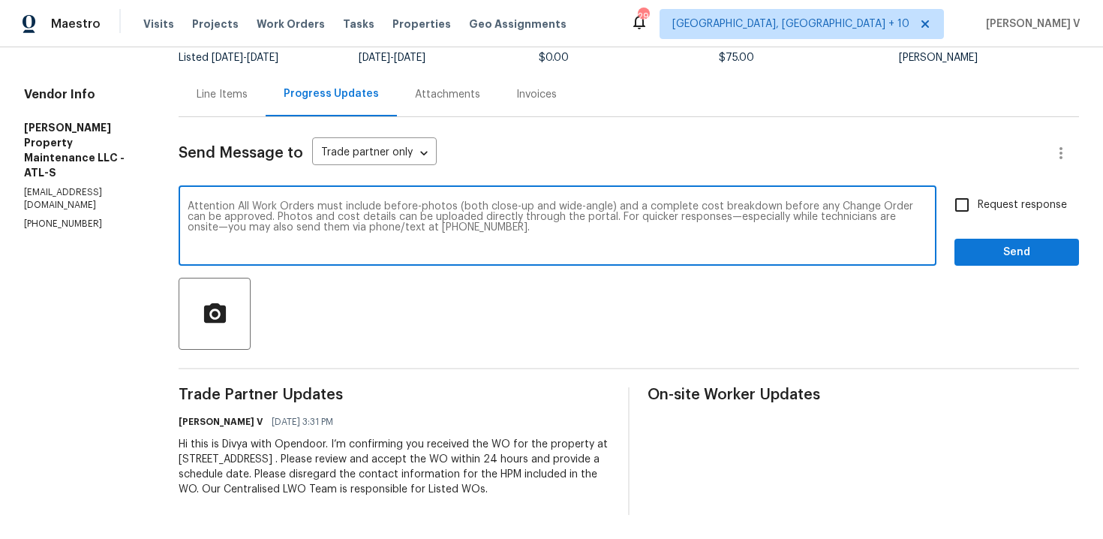
type textarea "Attention All Work Orders must include before-photos (both close-up and wide-an…"
click at [945, 202] on div "Attention All Work Orders must include before-photos (both close-up and wide-an…" at bounding box center [629, 227] width 900 height 77
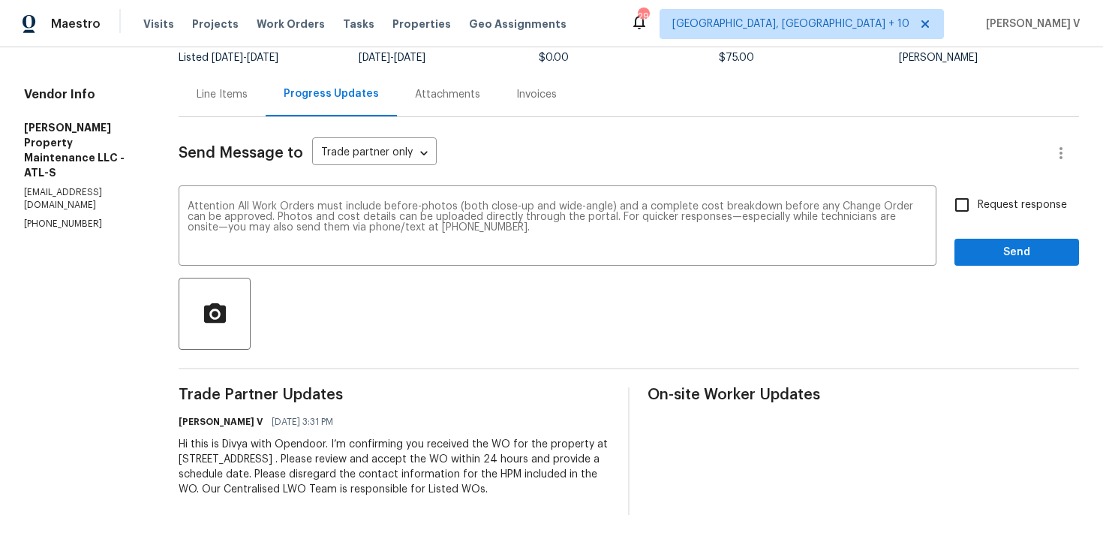
click at [975, 202] on input "Request response" at bounding box center [962, 205] width 32 height 32
checkbox input "true"
click at [1009, 256] on span "Send" at bounding box center [1016, 252] width 101 height 19
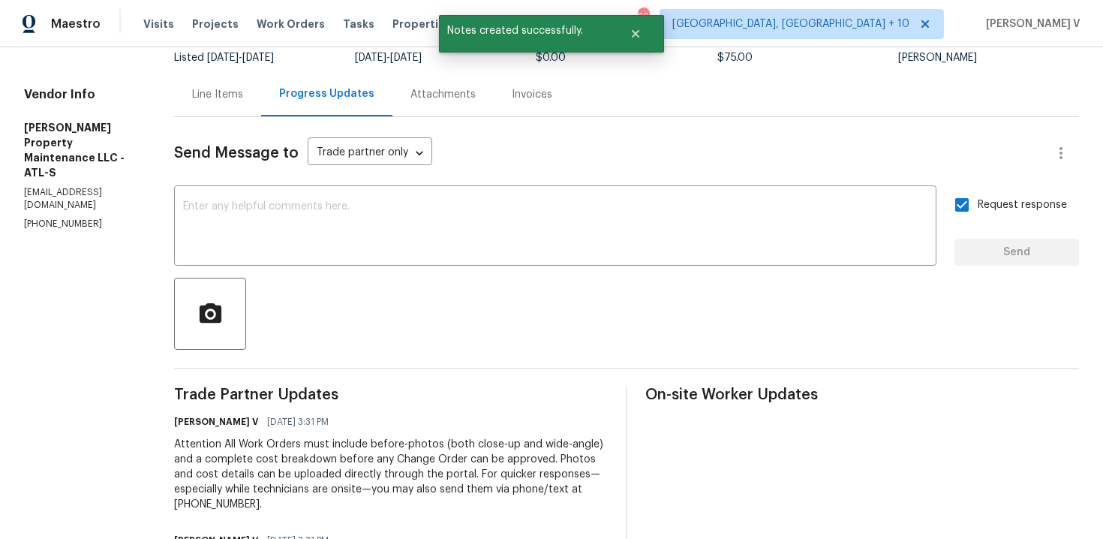
scroll to position [0, 0]
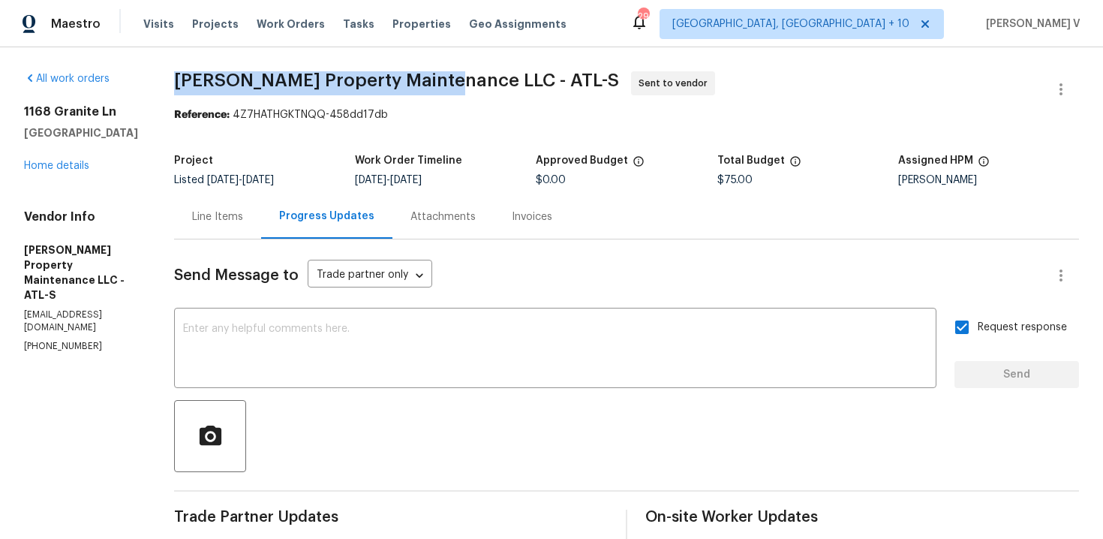
drag, startPoint x: 176, startPoint y: 77, endPoint x: 448, endPoint y: 77, distance: 271.6
click at [448, 77] on div "All work orders [STREET_ADDRESS] Home details Vendor Info [PERSON_NAME] Propert…" at bounding box center [551, 413] width 1103 height 732
copy span "[PERSON_NAME] Property Maintenance LLC"
